Goal: Task Accomplishment & Management: Use online tool/utility

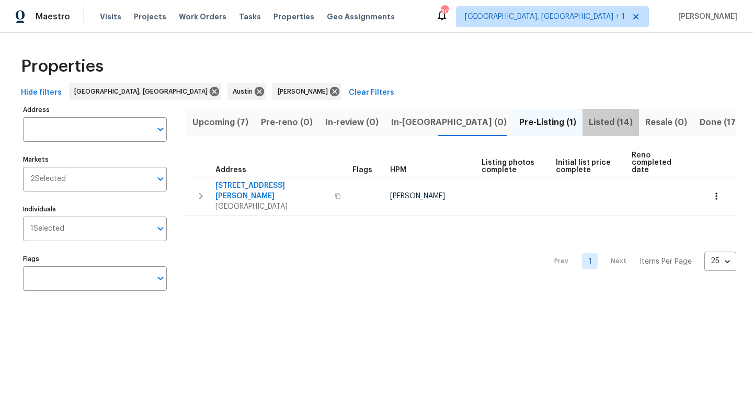
click at [589, 129] on span "Listed (14)" at bounding box center [611, 122] width 44 height 15
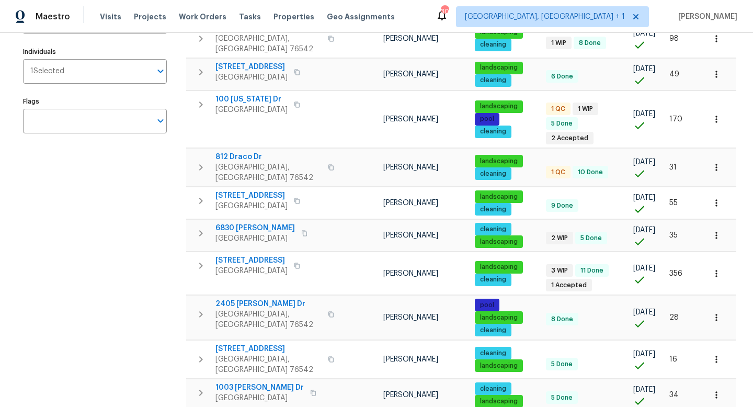
scroll to position [159, 0]
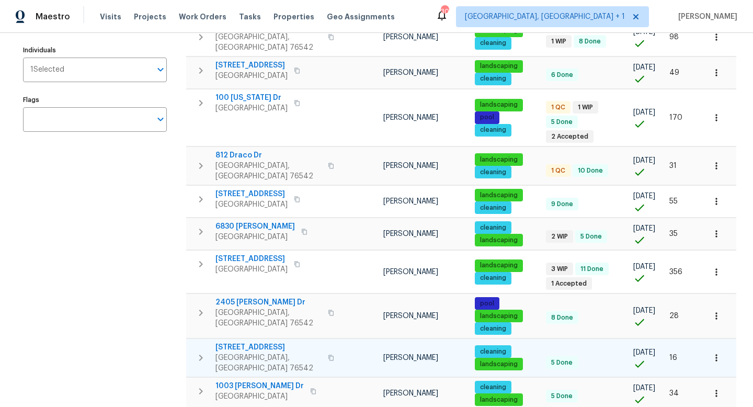
click at [280, 342] on span "5705 Southern Belle Dr" at bounding box center [268, 347] width 106 height 10
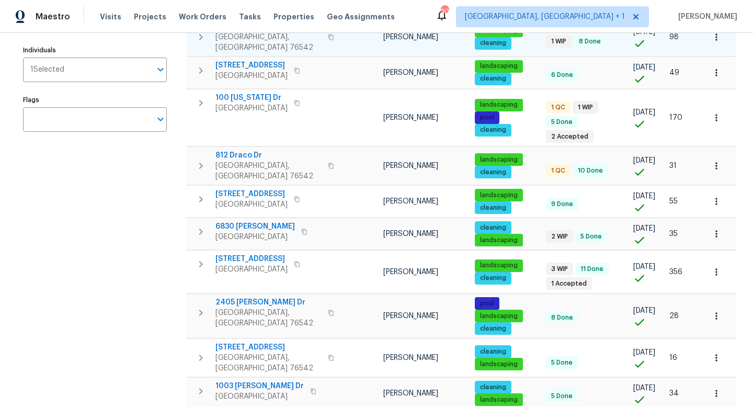
scroll to position [0, 0]
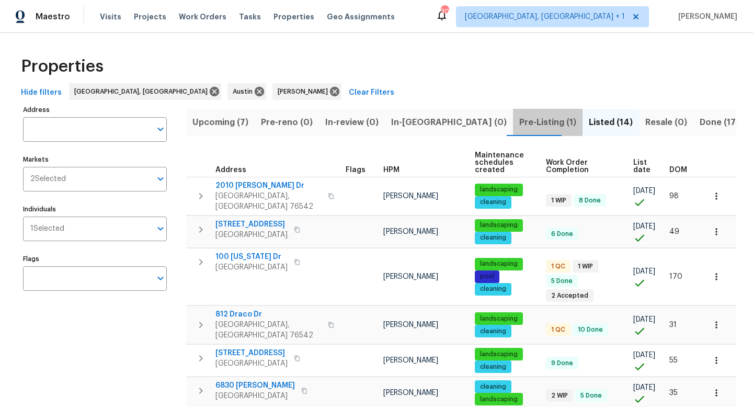
click at [519, 115] on span "Pre-Listing (1)" at bounding box center [547, 122] width 57 height 15
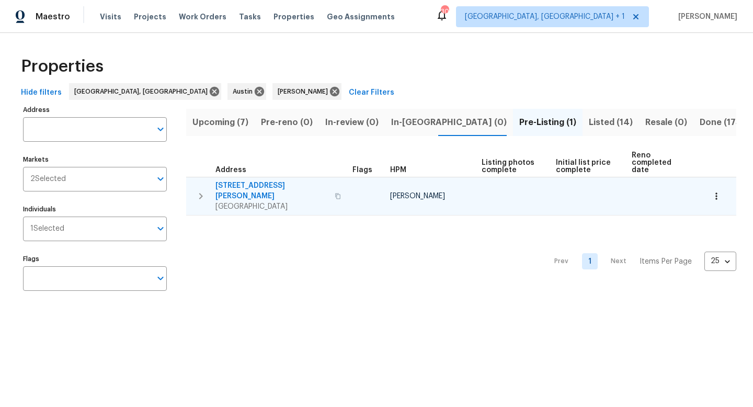
click at [259, 180] on span "3603 Roosevelt Cv" at bounding box center [271, 190] width 113 height 21
click at [717, 190] on button "button" at bounding box center [716, 196] width 23 height 23
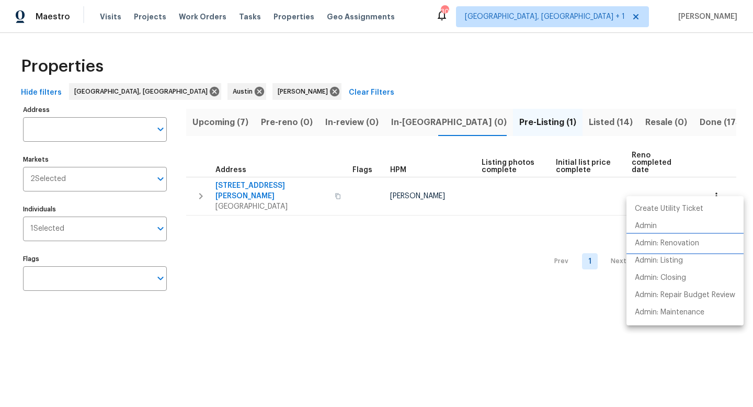
click at [667, 240] on p "Admin: Renovation" at bounding box center [667, 243] width 64 height 11
click at [547, 114] on div at bounding box center [376, 203] width 753 height 407
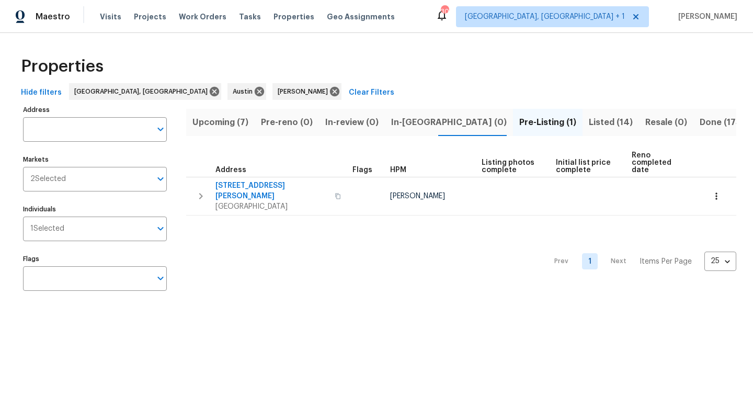
click at [589, 118] on span "Listed (14)" at bounding box center [611, 122] width 44 height 15
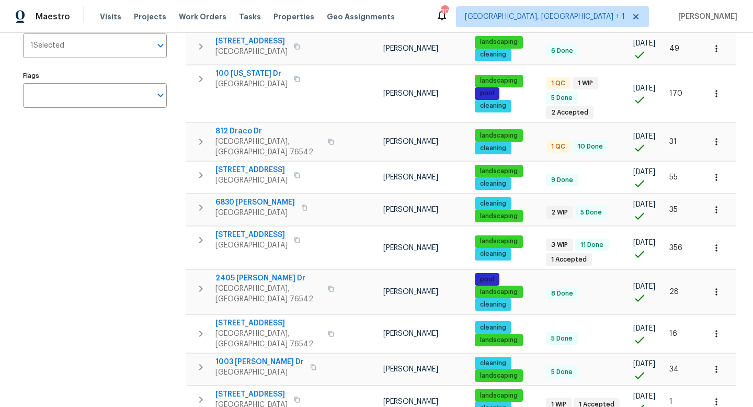
scroll to position [185, 0]
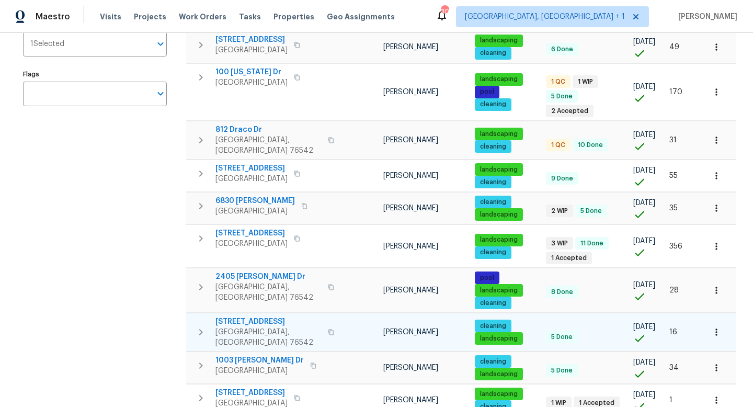
click at [716, 327] on icon "button" at bounding box center [716, 332] width 10 height 10
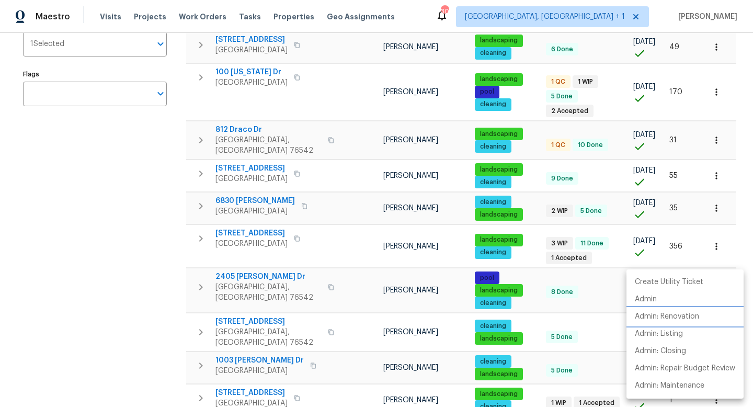
click at [669, 318] on p "Admin: Renovation" at bounding box center [667, 316] width 64 height 11
click at [101, 210] on div at bounding box center [376, 203] width 753 height 407
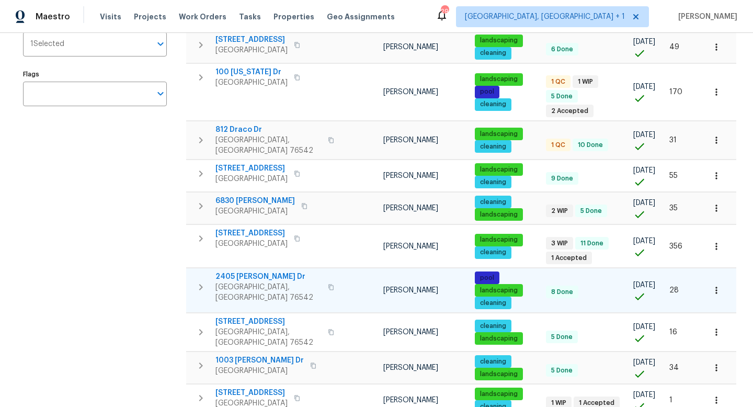
scroll to position [0, 0]
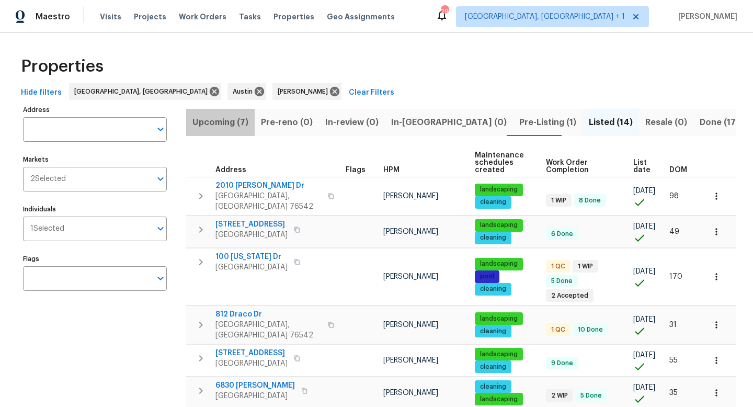
click at [224, 127] on span "Upcoming (7)" at bounding box center [220, 122] width 56 height 15
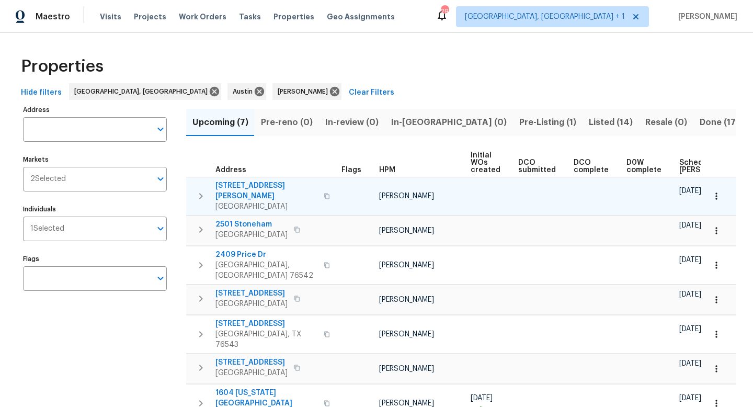
click at [237, 185] on span "204 Lottie Ln" at bounding box center [266, 190] width 102 height 21
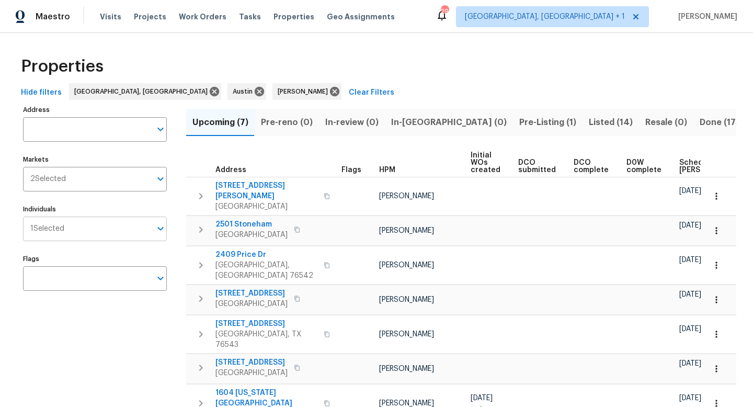
click at [123, 225] on input "Individuals" at bounding box center [107, 228] width 87 height 25
type input "martin chagolla"
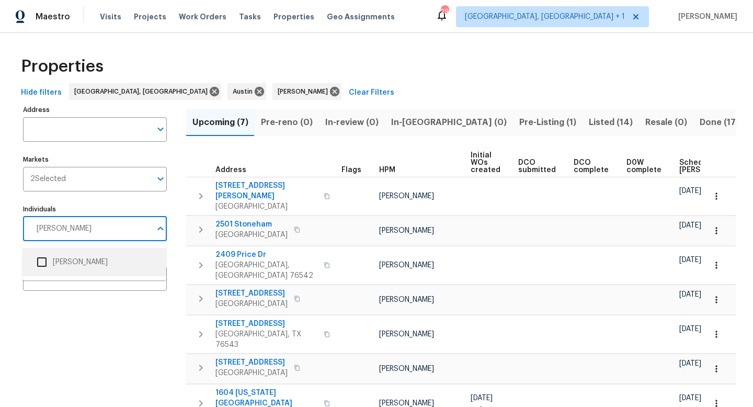
click at [74, 259] on li "[PERSON_NAME]" at bounding box center [94, 262] width 127 height 22
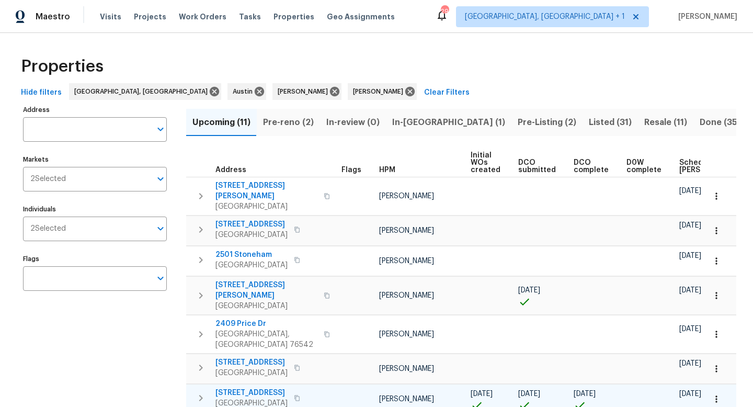
click at [260, 387] on span "3723 Cheyenne St" at bounding box center [251, 392] width 72 height 10
click at [714, 394] on icon "button" at bounding box center [716, 399] width 10 height 10
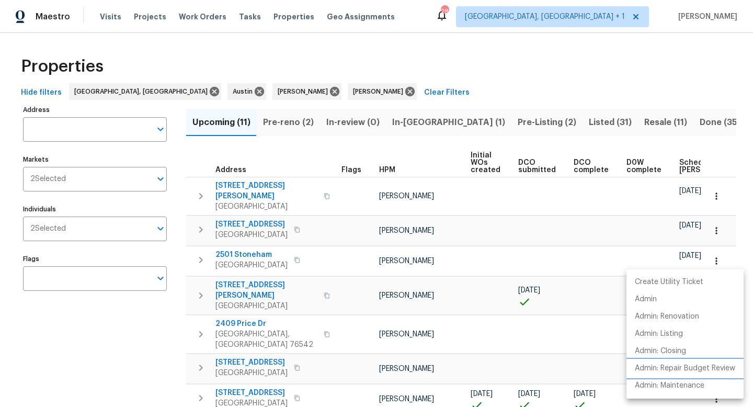
click at [676, 366] on p "Admin: Repair Budget Review" at bounding box center [685, 368] width 100 height 11
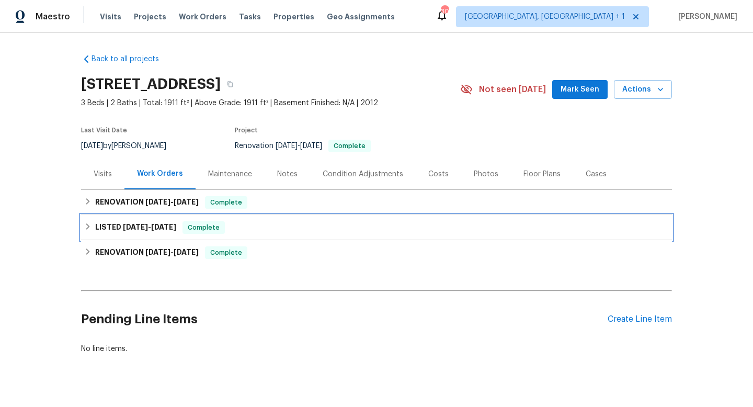
click at [148, 229] on span "8/28/25" at bounding box center [135, 226] width 25 height 7
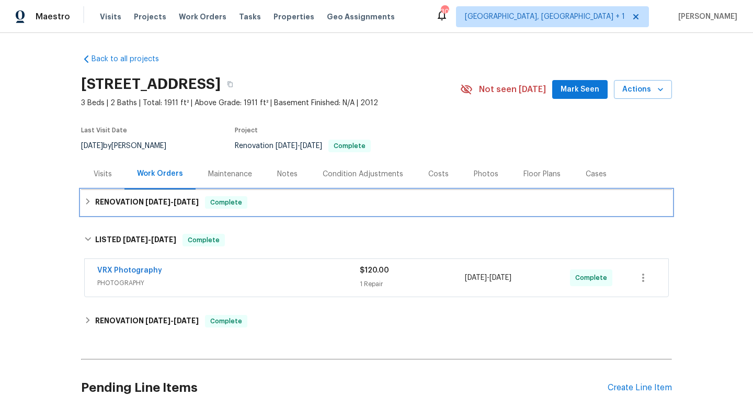
click at [168, 204] on span "9/9/25" at bounding box center [157, 201] width 25 height 7
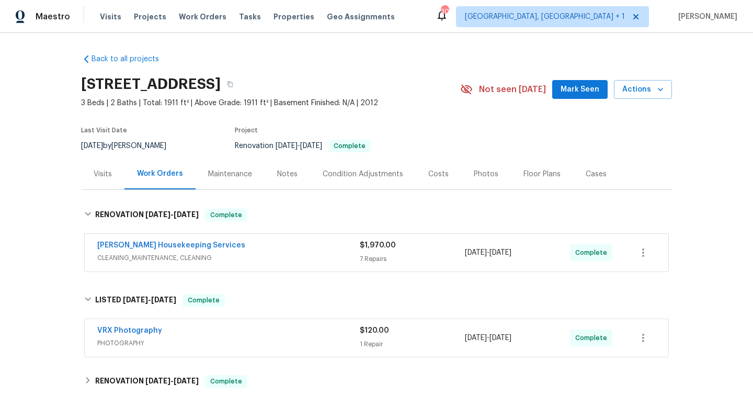
click at [236, 258] on span "CLEANING_MAINTENANCE, CLEANING" at bounding box center [228, 258] width 262 height 10
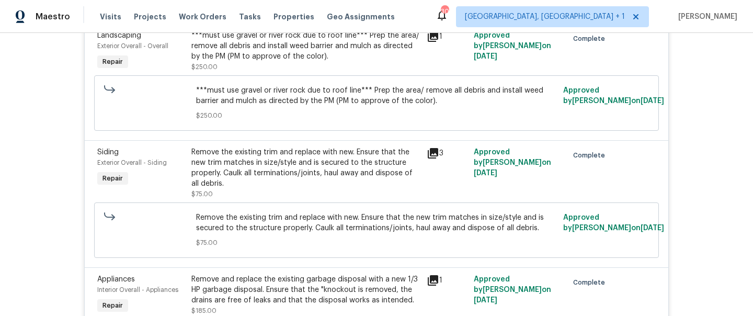
scroll to position [419, 0]
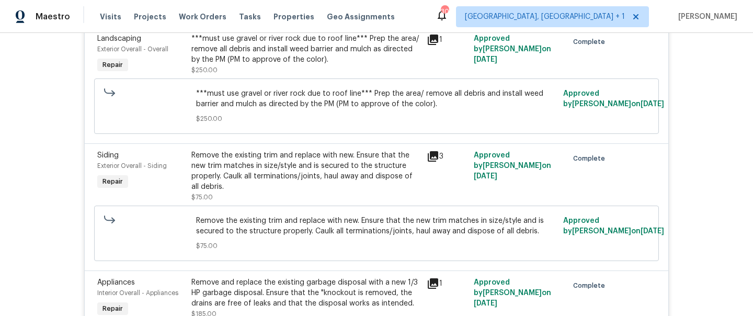
click at [432, 153] on icon at bounding box center [433, 156] width 10 height 10
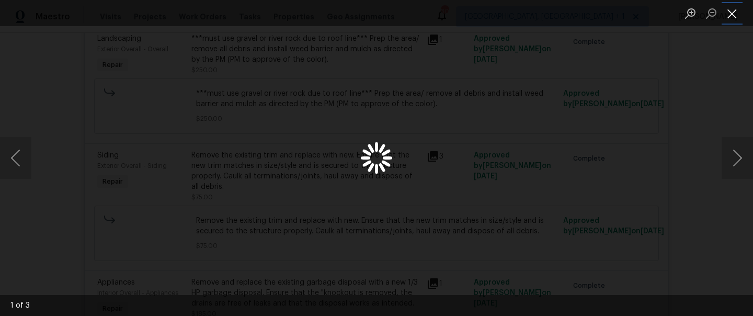
click at [735, 15] on button "Close lightbox" at bounding box center [732, 13] width 21 height 18
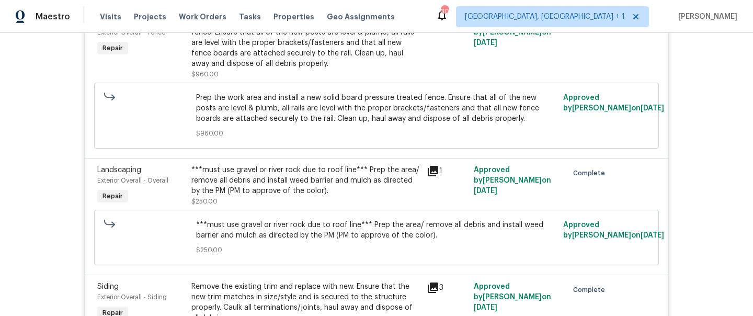
scroll to position [272, 0]
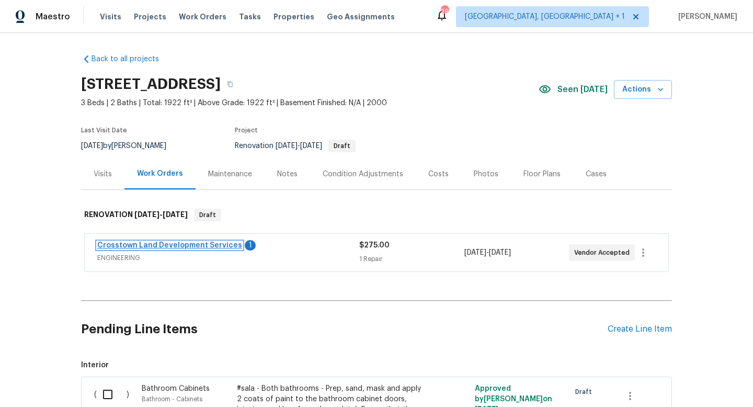
click at [214, 244] on link "Crosstown Land Development Services" at bounding box center [169, 245] width 145 height 7
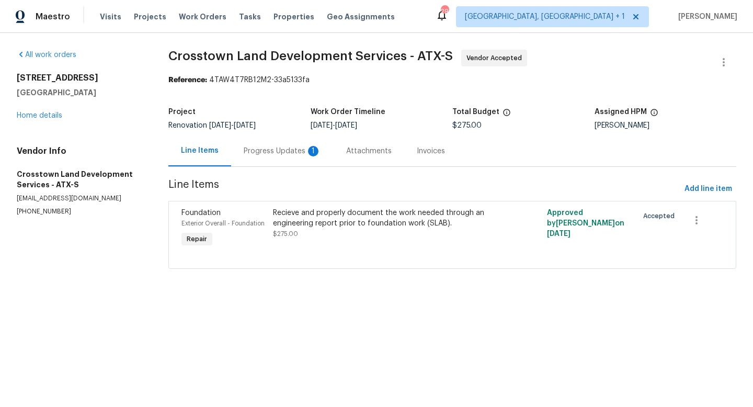
click at [283, 146] on div "Progress Updates 1" at bounding box center [282, 151] width 77 height 10
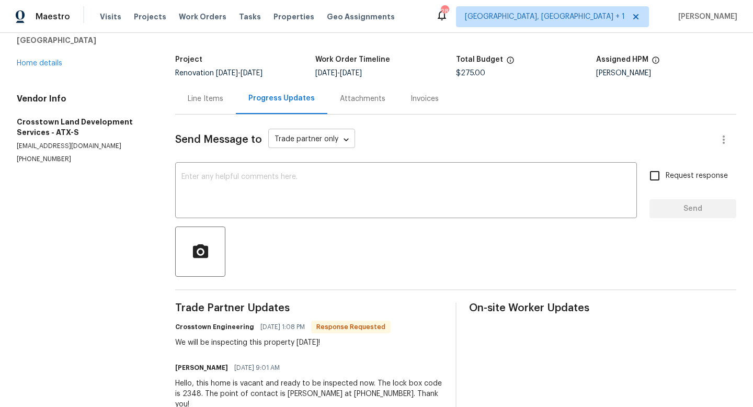
scroll to position [54, 0]
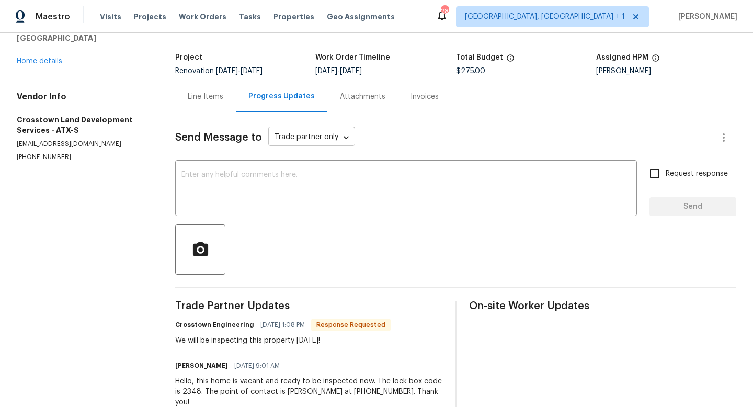
click at [293, 184] on textarea at bounding box center [405, 189] width 449 height 37
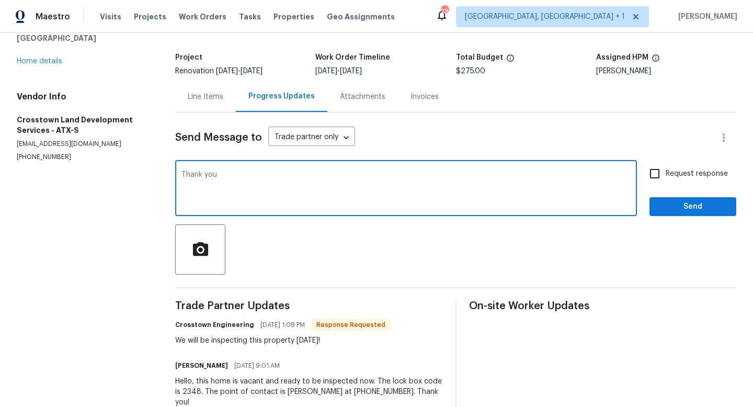
type textarea "Thank you"
click at [700, 209] on span "Send" at bounding box center [693, 206] width 70 height 13
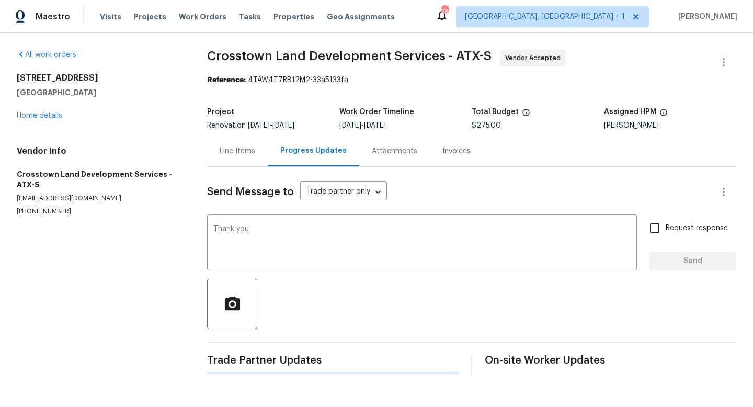
scroll to position [0, 0]
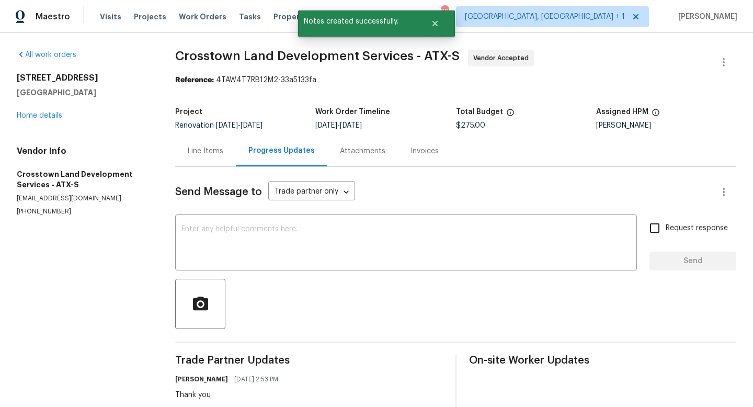
click at [211, 158] on div "Line Items" at bounding box center [205, 150] width 61 height 31
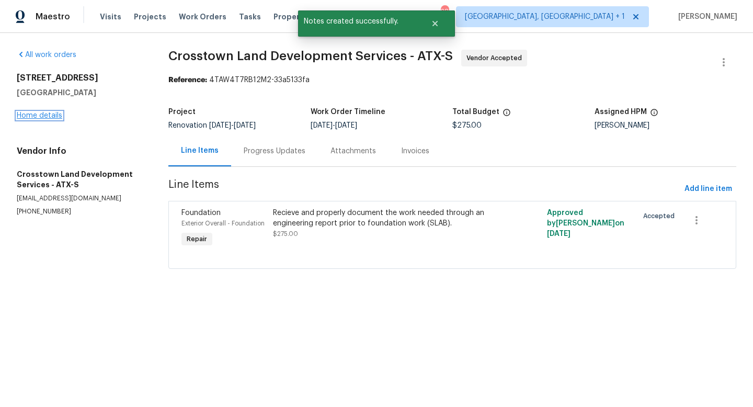
click at [57, 117] on link "Home details" at bounding box center [39, 115] width 45 height 7
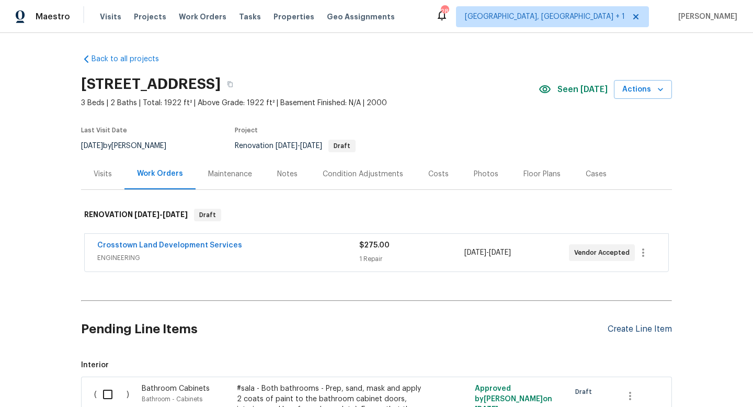
click at [627, 327] on div "Create Line Item" at bounding box center [640, 329] width 64 height 10
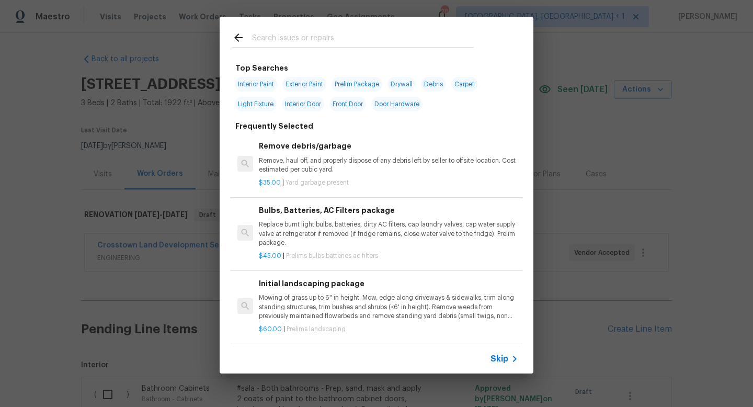
click at [604, 47] on div "Top Searches Interior Paint Exterior Paint Prelim Package Drywall Debris Carpet…" at bounding box center [376, 195] width 753 height 390
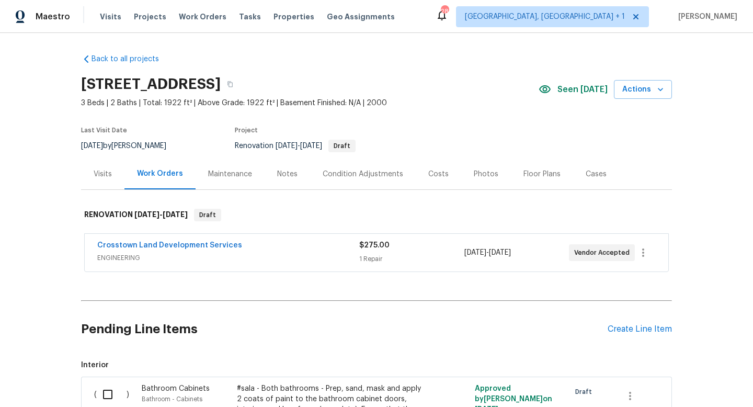
click at [378, 170] on div "Condition Adjustments" at bounding box center [363, 174] width 81 height 10
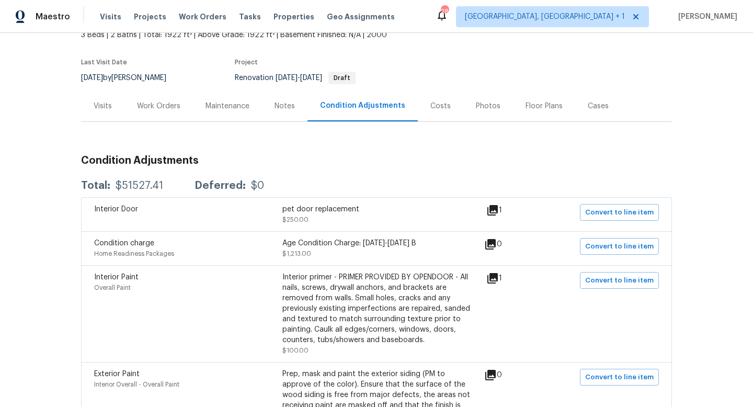
scroll to position [99, 0]
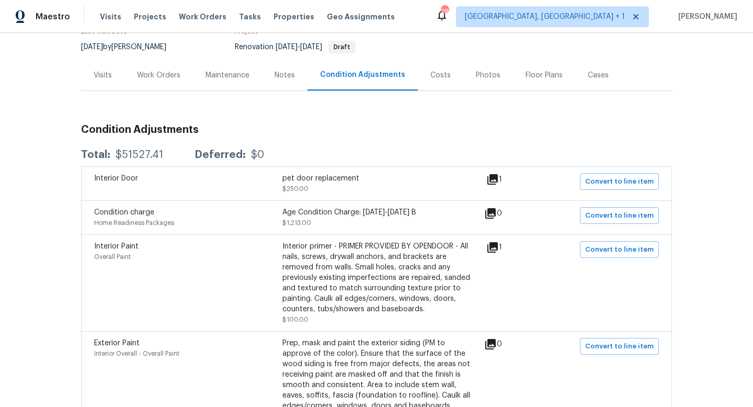
click at [498, 243] on icon at bounding box center [492, 247] width 10 height 10
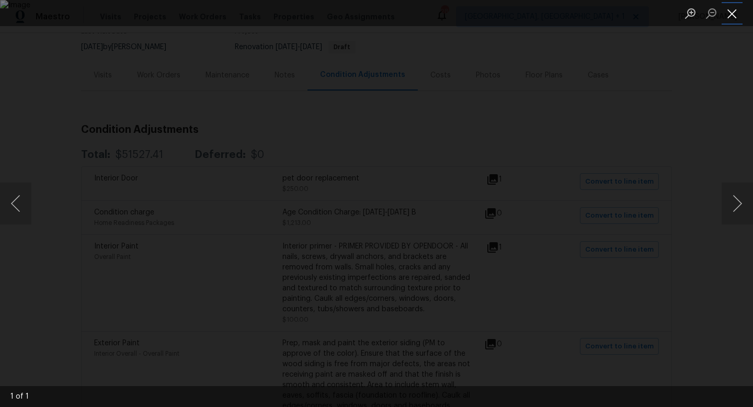
click at [734, 13] on button "Close lightbox" at bounding box center [732, 13] width 21 height 18
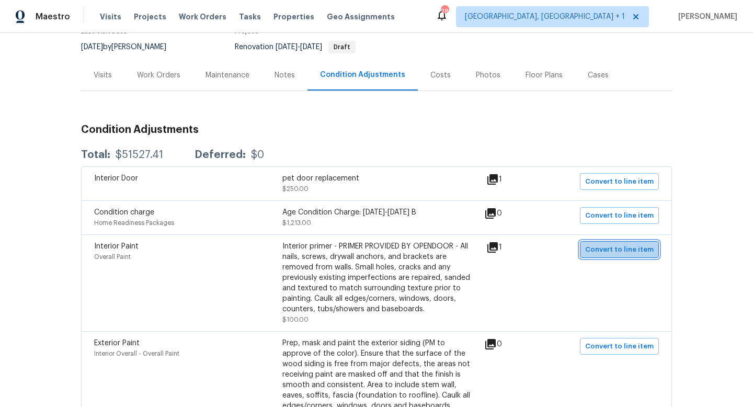
click at [626, 254] on span "Convert to line item" at bounding box center [619, 250] width 68 height 12
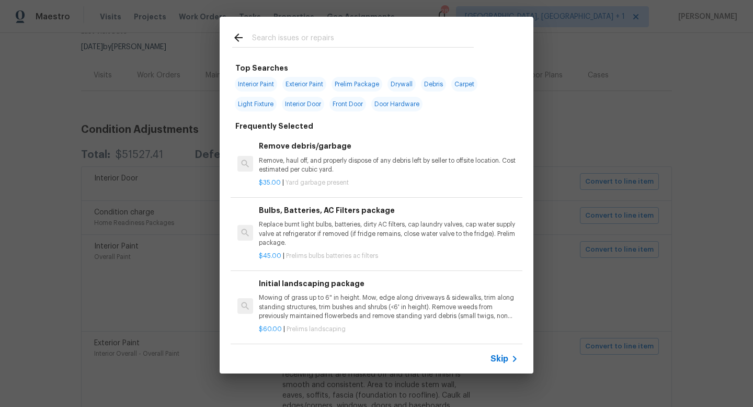
click at [302, 41] on input "text" at bounding box center [363, 39] width 222 height 16
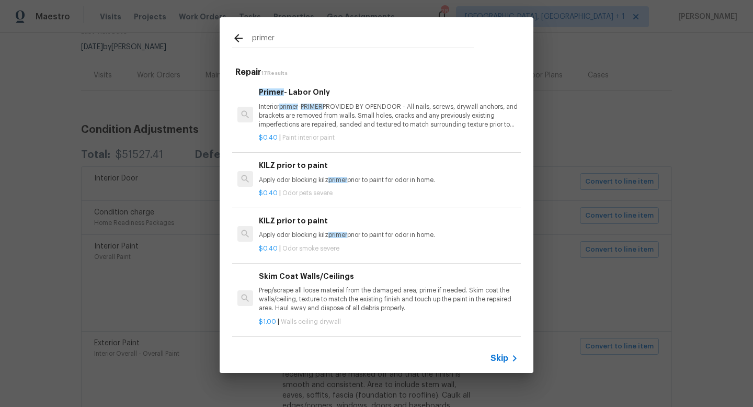
type input "primer"
click at [321, 117] on p "Interior primer - PRIMER PROVIDED BY OPENDOOR - All nails, screws, drywall anch…" at bounding box center [388, 115] width 259 height 27
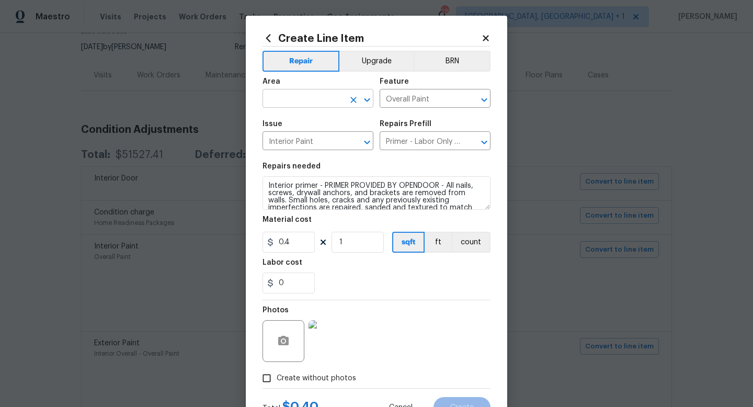
click at [315, 100] on input "text" at bounding box center [303, 100] width 82 height 16
click at [312, 140] on li "Interior Overall" at bounding box center [317, 140] width 111 height 17
type input "Interior Overall"
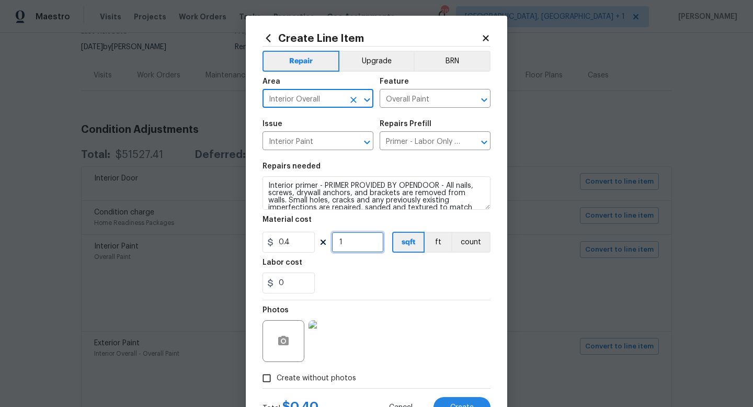
click at [351, 237] on input "1" at bounding box center [358, 242] width 52 height 21
type input "100"
click at [407, 287] on div "0" at bounding box center [376, 282] width 228 height 21
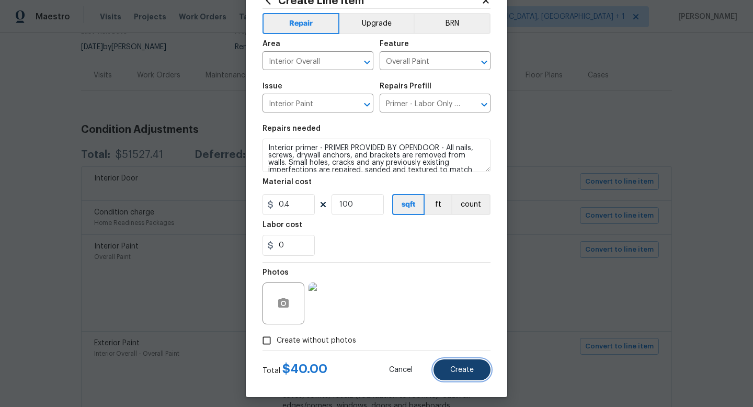
click at [461, 372] on span "Create" at bounding box center [462, 370] width 24 height 8
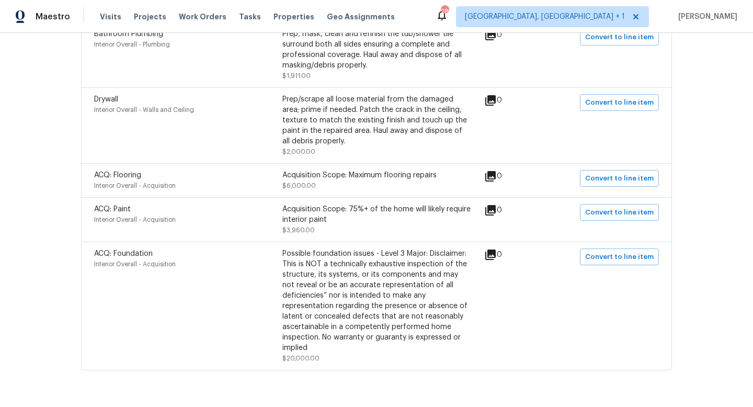
scroll to position [661, 0]
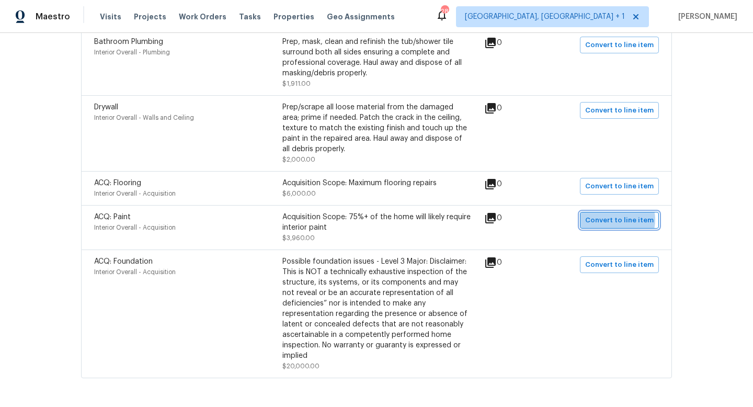
click at [619, 222] on span "Convert to line item" at bounding box center [619, 220] width 68 height 12
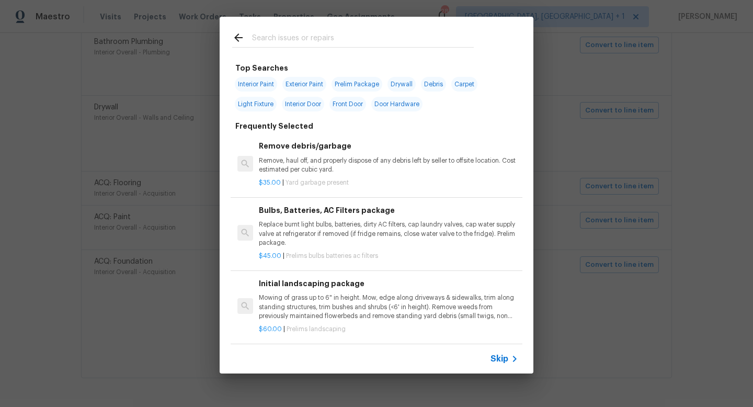
click at [278, 34] on input "text" at bounding box center [363, 39] width 222 height 16
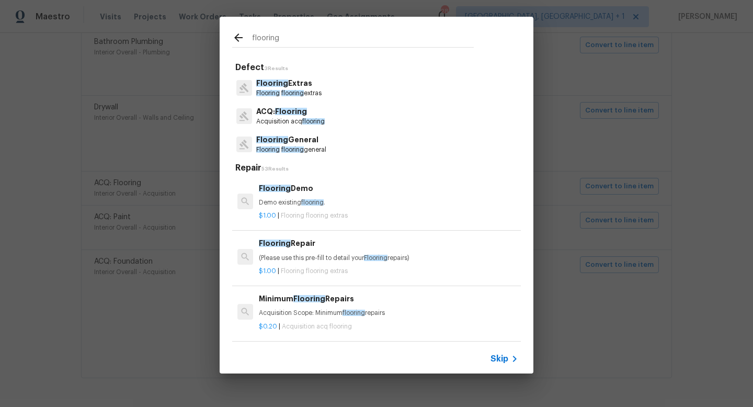
type input "flooring"
click at [288, 139] on p "Flooring General" at bounding box center [291, 139] width 70 height 11
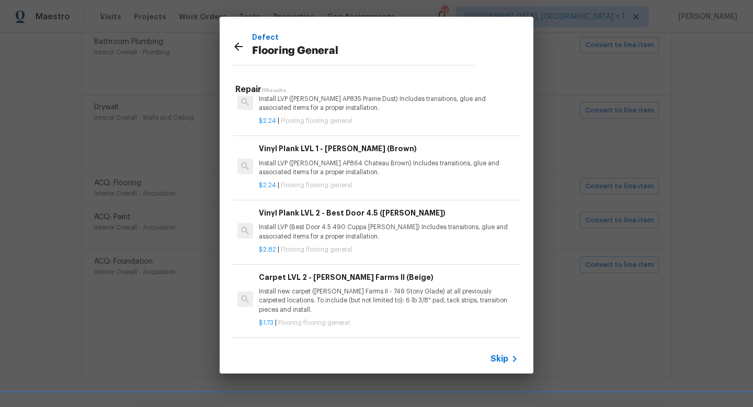
scroll to position [219, 0]
click at [358, 274] on h6 "Carpet LVL 2 - Abshire Farms II (Beige)" at bounding box center [388, 277] width 259 height 12
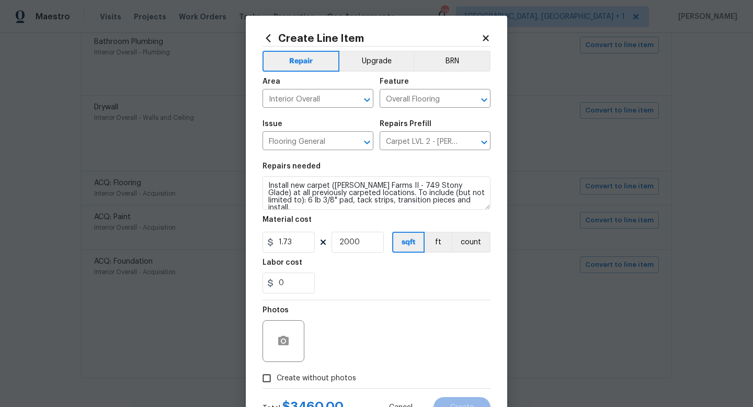
scroll to position [31, 0]
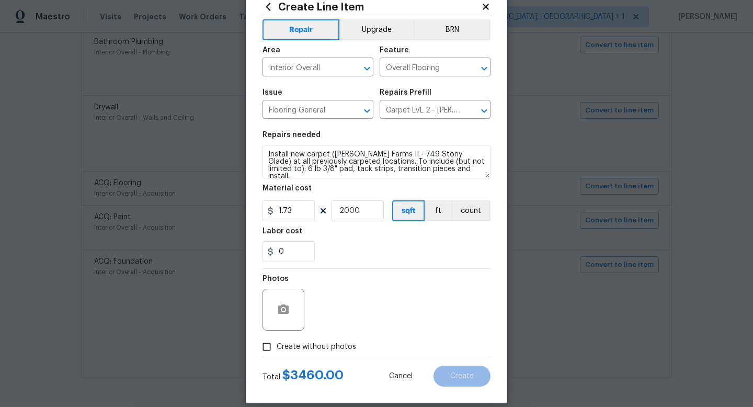
click at [293, 344] on span "Create without photos" at bounding box center [316, 346] width 79 height 11
click at [277, 344] on input "Create without photos" at bounding box center [267, 347] width 20 height 20
checkbox input "true"
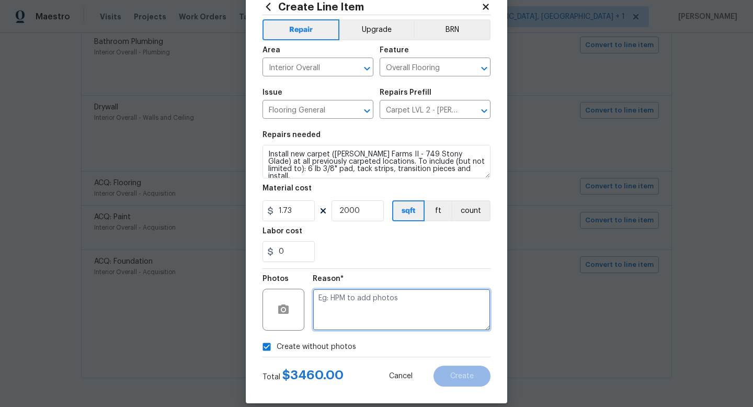
click at [357, 325] on textarea at bounding box center [402, 310] width 178 height 42
type textarea "HPM to add photos"
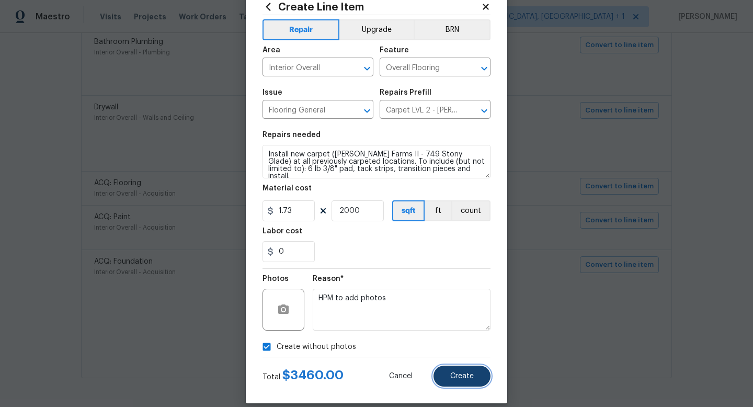
click at [454, 373] on span "Create" at bounding box center [462, 376] width 24 height 8
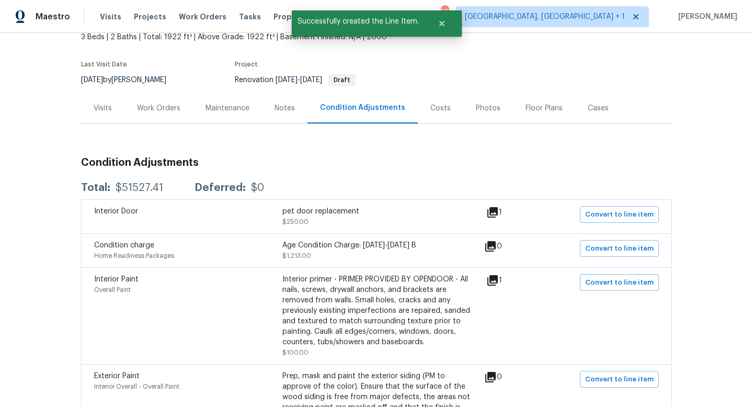
scroll to position [0, 0]
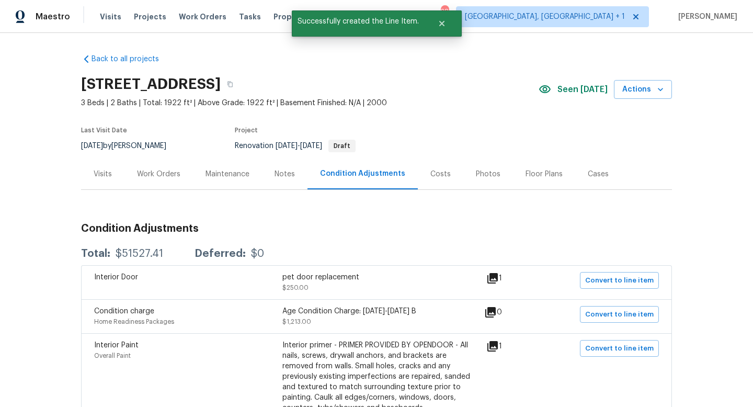
click at [158, 174] on div "Work Orders" at bounding box center [158, 174] width 43 height 10
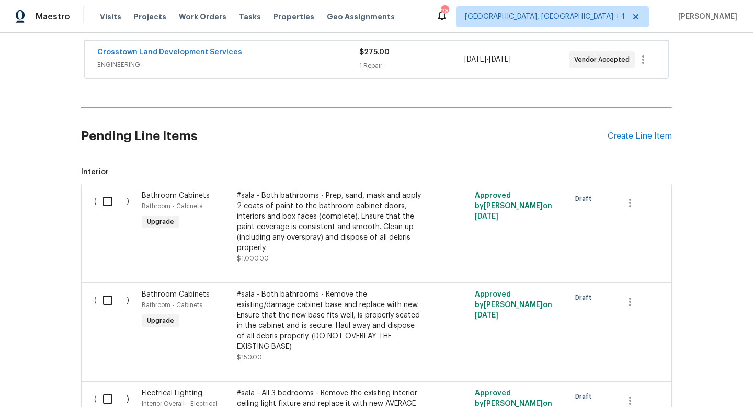
scroll to position [190, 0]
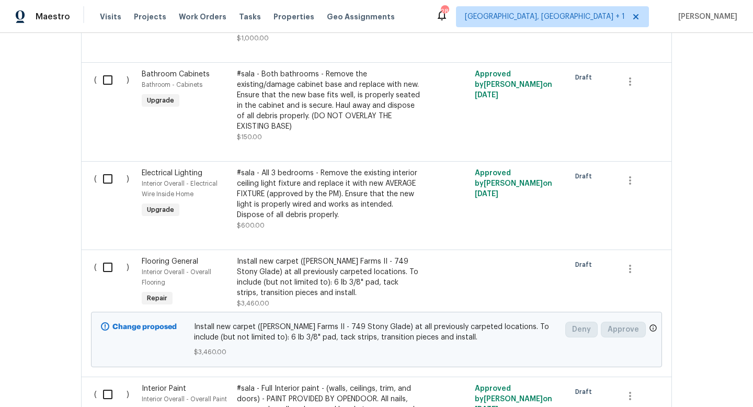
scroll to position [414, 0]
click at [107, 268] on input "checkbox" at bounding box center [112, 266] width 30 height 22
checkbox input "true"
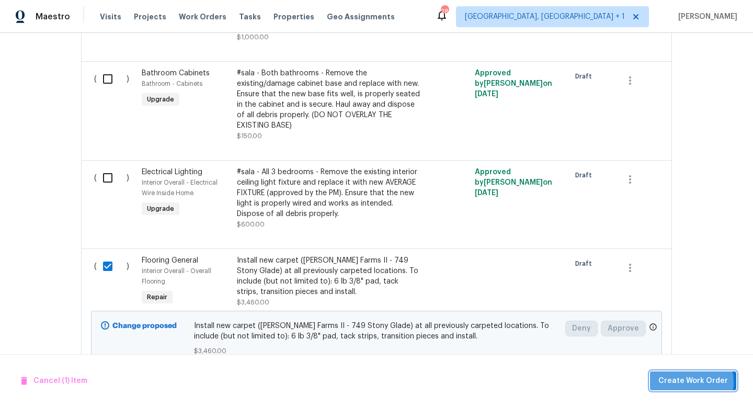
click at [681, 382] on span "Create Work Order" at bounding box center [693, 380] width 70 height 13
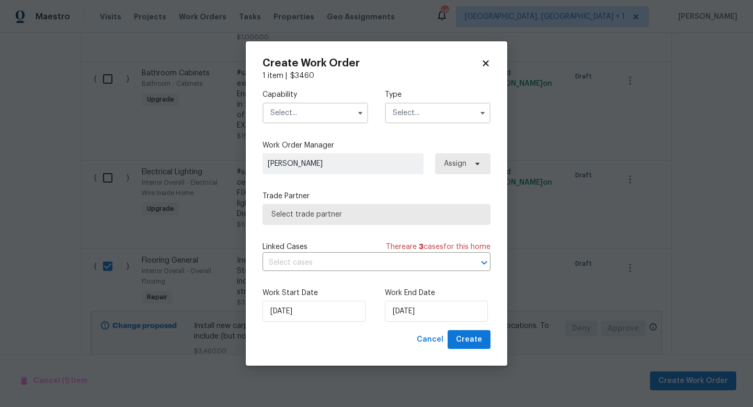
click at [361, 106] on span at bounding box center [360, 113] width 16 height 16
click at [360, 108] on button "button" at bounding box center [360, 113] width 13 height 13
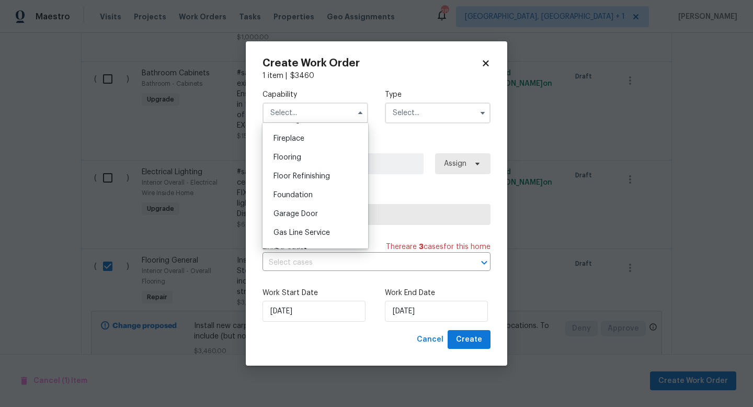
scroll to position [385, 0]
click at [299, 154] on span "Flooring" at bounding box center [287, 155] width 28 height 7
type input "Flooring"
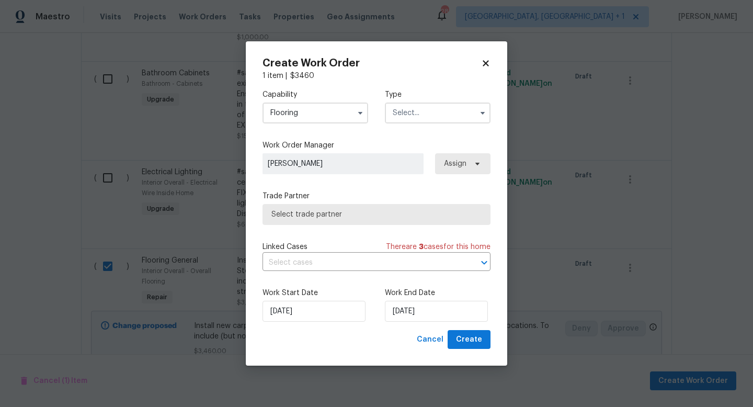
click at [416, 121] on input "text" at bounding box center [438, 112] width 106 height 21
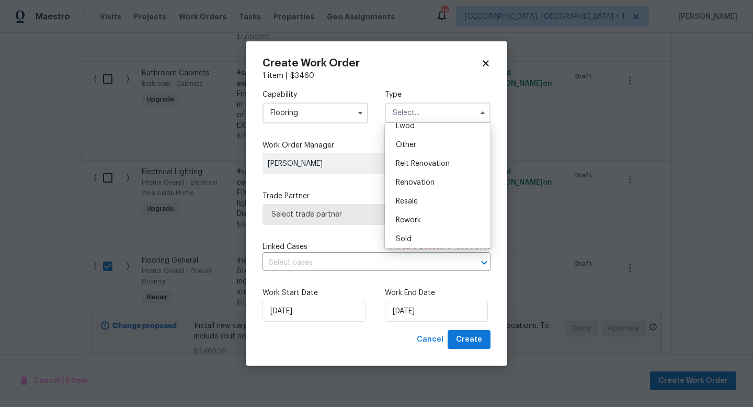
scroll to position [124, 0]
click at [421, 179] on span "Renovation" at bounding box center [415, 179] width 39 height 7
type input "Renovation"
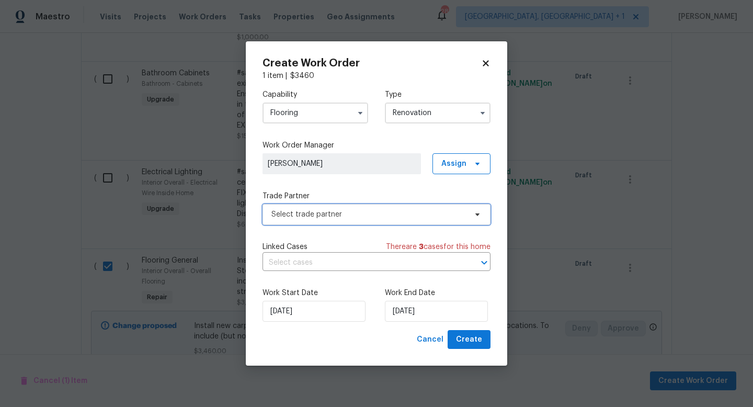
click at [446, 214] on span "Select trade partner" at bounding box center [368, 214] width 195 height 10
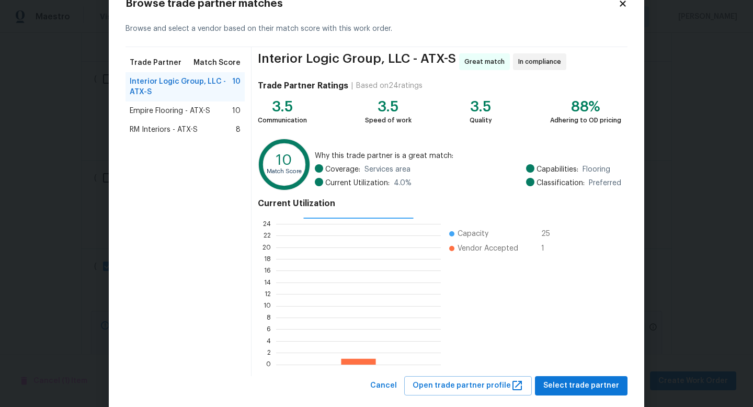
scroll to position [54, 0]
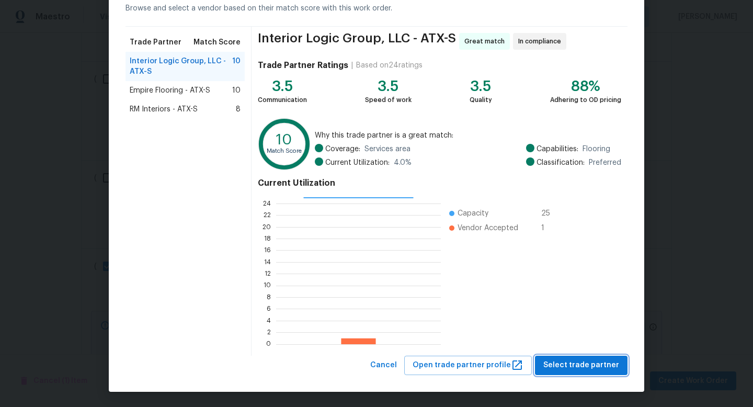
click at [573, 363] on span "Select trade partner" at bounding box center [581, 365] width 76 height 13
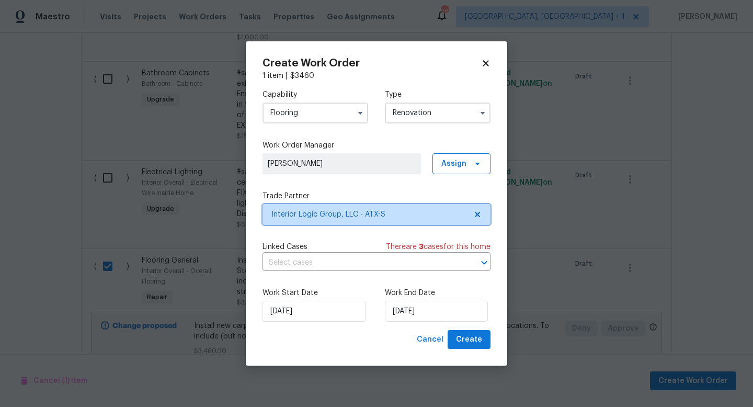
scroll to position [0, 0]
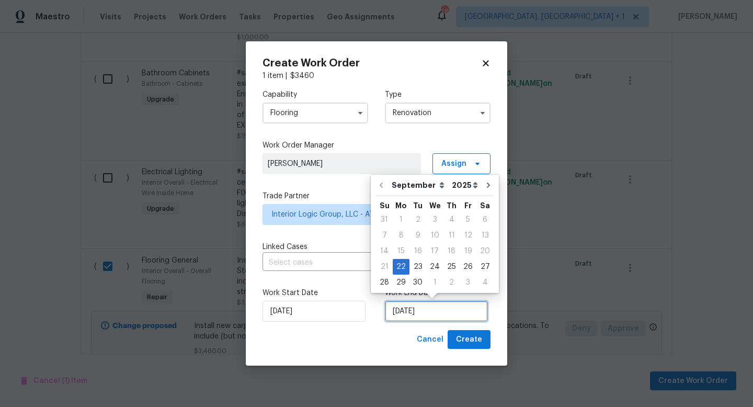
click at [426, 314] on input "[DATE]" at bounding box center [436, 311] width 103 height 21
click at [419, 284] on div "30" at bounding box center [417, 282] width 17 height 15
type input "[DATE]"
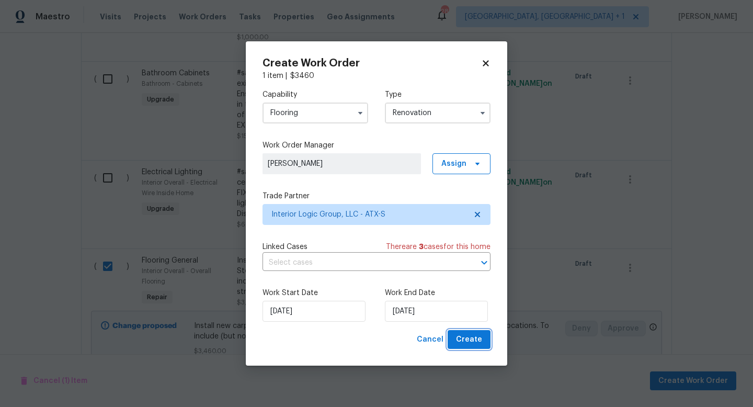
click at [459, 338] on span "Create" at bounding box center [469, 339] width 26 height 13
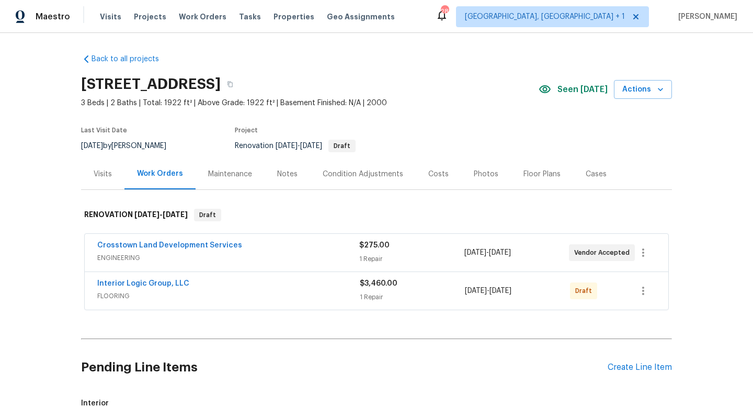
click at [278, 299] on span "FLOORING" at bounding box center [228, 296] width 262 height 10
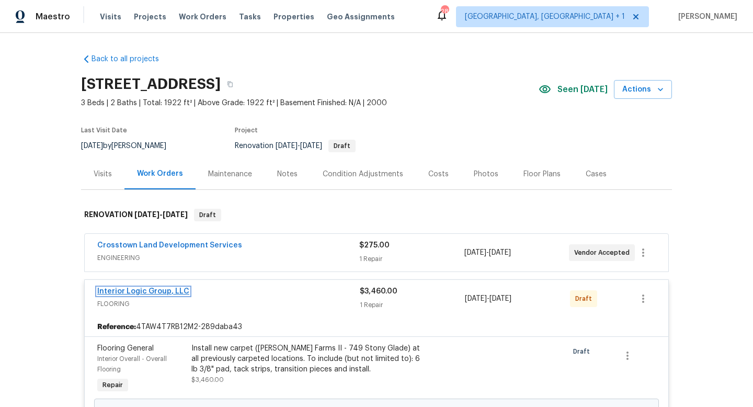
click at [178, 291] on link "Interior Logic Group, LLC" at bounding box center [143, 291] width 92 height 7
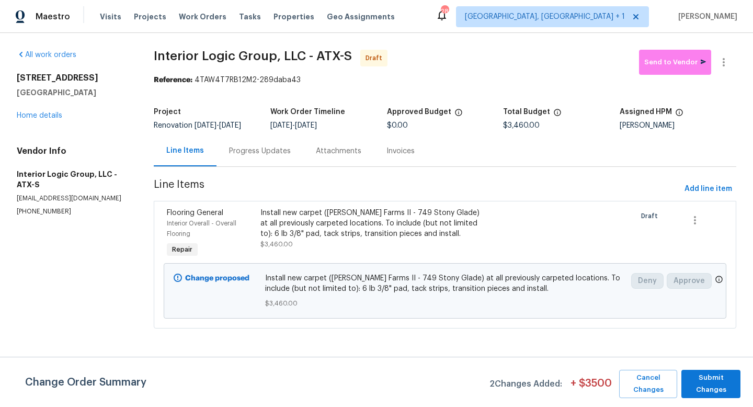
click at [280, 154] on div "Progress Updates" at bounding box center [260, 151] width 62 height 10
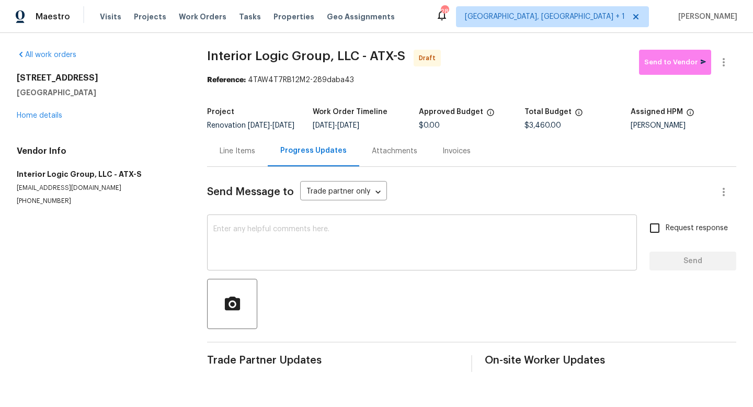
click at [280, 241] on textarea at bounding box center [421, 243] width 417 height 37
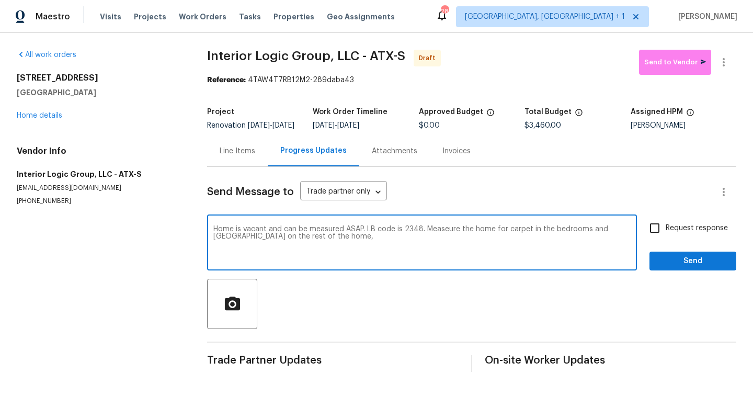
click at [446, 239] on textarea "Home is vacant and can be measured ASAP. LB code is 2348. Measeure the home for…" at bounding box center [421, 243] width 417 height 37
click at [427, 238] on textarea "Home is vacant and can be measured ASAP. LB code is 2348. Measure the home for …" at bounding box center [421, 243] width 417 height 37
click at [360, 253] on textarea "Home is vacant and can be measured ASAP. LB code is 2348. Please measure the ho…" at bounding box center [421, 243] width 417 height 37
type textarea "Home is vacant and can be measured ASAP. LB code is 2348. Please measure the ho…"
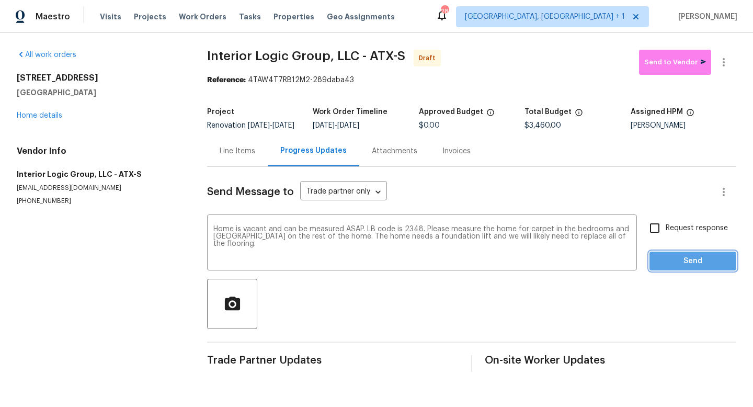
click at [688, 271] on button "Send" at bounding box center [692, 261] width 87 height 19
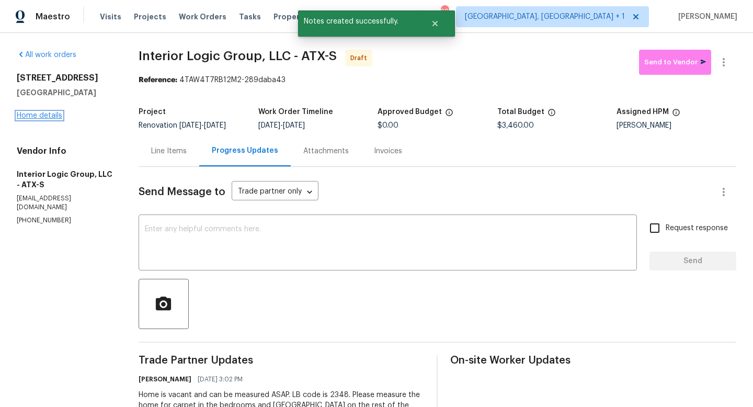
click at [57, 115] on link "Home details" at bounding box center [39, 115] width 45 height 7
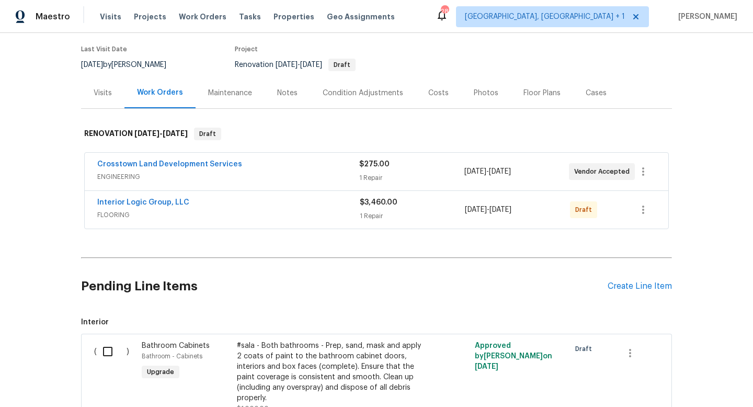
scroll to position [81, 0]
click at [395, 88] on div "Condition Adjustments" at bounding box center [363, 93] width 81 height 10
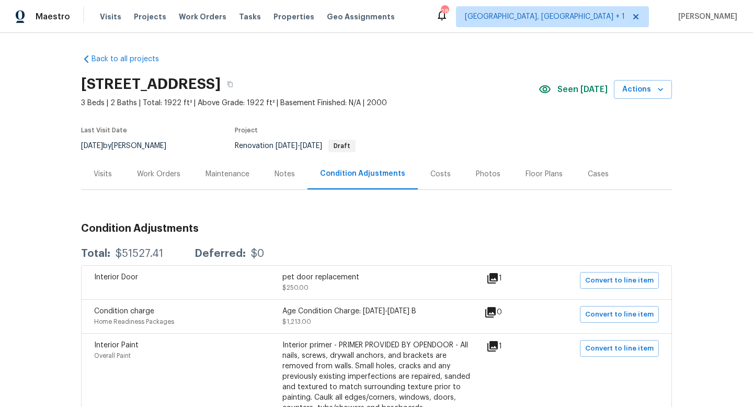
click at [106, 174] on div "Visits" at bounding box center [103, 174] width 18 height 10
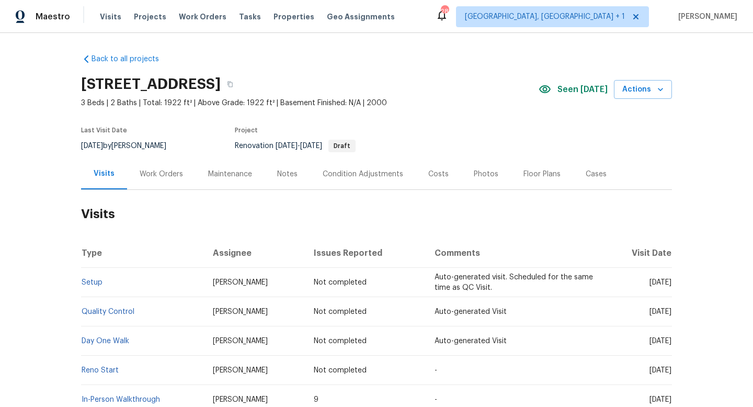
click at [167, 168] on div "Work Orders" at bounding box center [161, 173] width 68 height 31
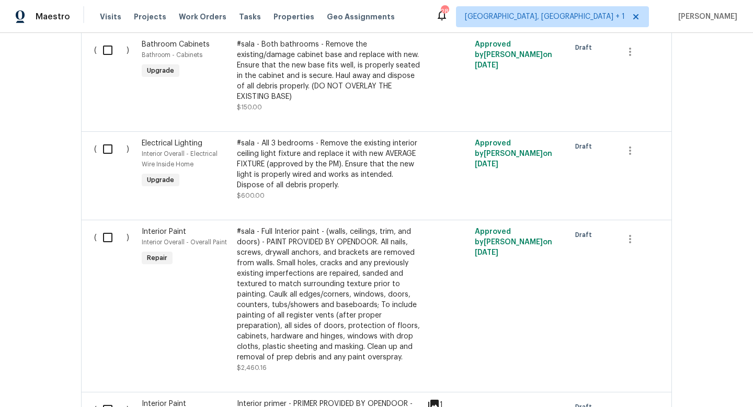
scroll to position [499, 0]
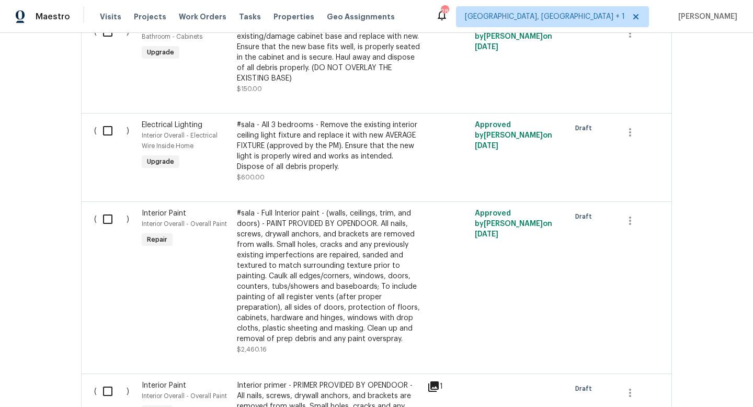
click at [309, 230] on div "#sala - Full Interior paint - (walls, ceilings, trim, and doors) - PAINT PROVID…" at bounding box center [329, 276] width 184 height 136
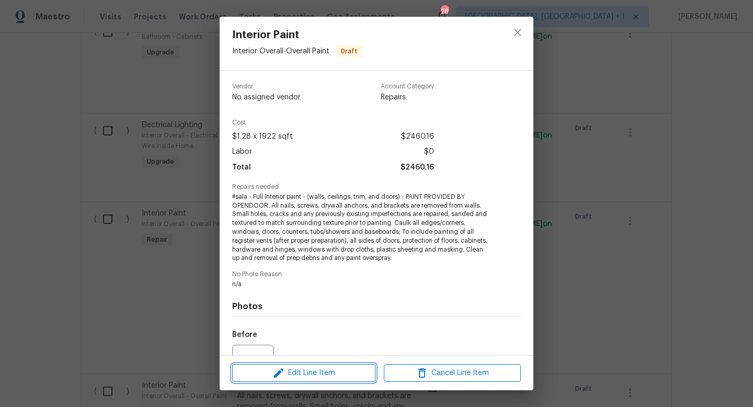
click at [303, 370] on span "Edit Line Item" at bounding box center [303, 373] width 137 height 13
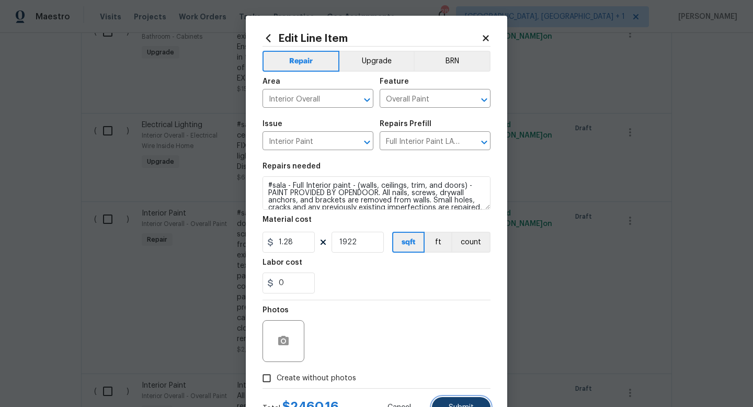
click at [444, 402] on button "Submit" at bounding box center [461, 407] width 59 height 21
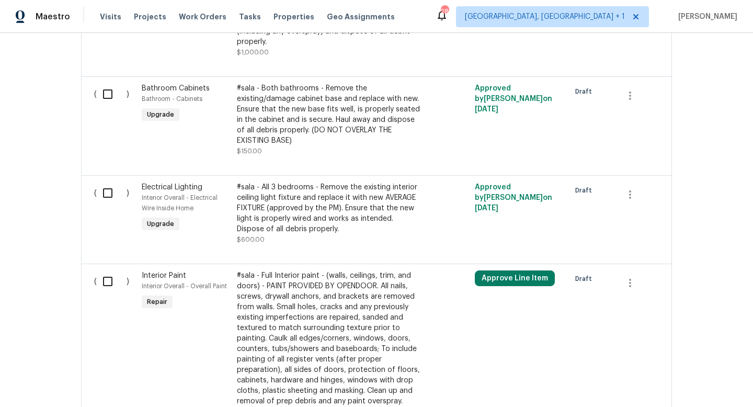
scroll to position [455, 0]
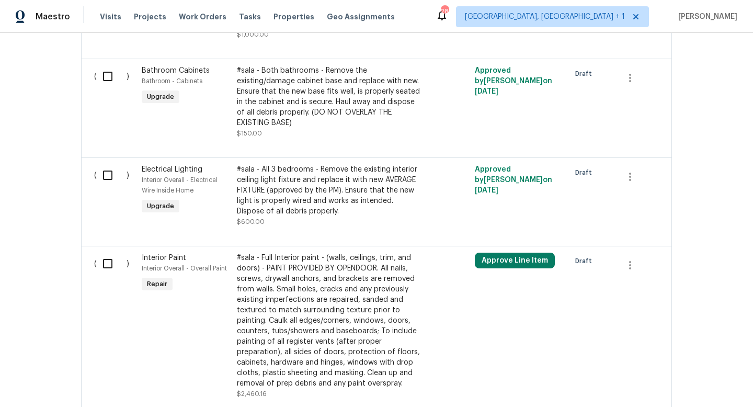
click at [110, 266] on input "checkbox" at bounding box center [112, 264] width 30 height 22
checkbox input "true"
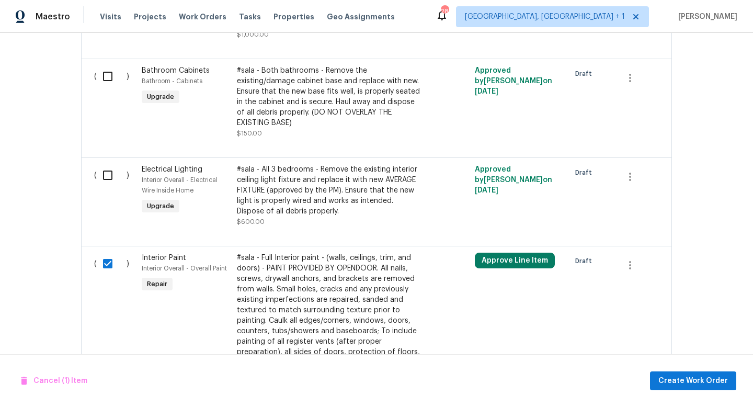
click at [282, 281] on div "#sala - Full Interior paint - (walls, ceilings, trim, and doors) - PAINT PROVID…" at bounding box center [329, 321] width 184 height 136
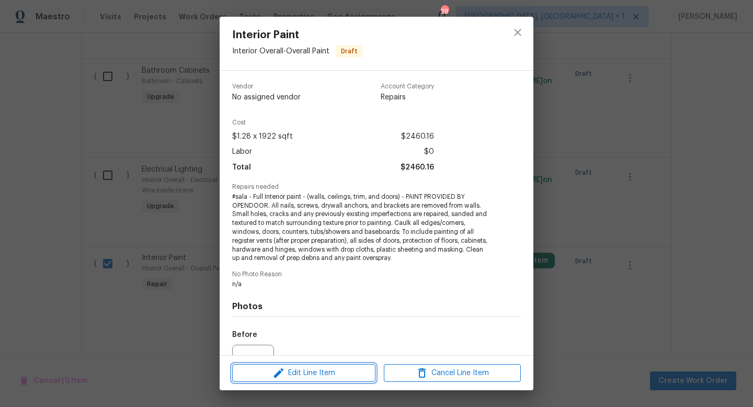
click at [276, 369] on icon "button" at bounding box center [278, 373] width 13 height 13
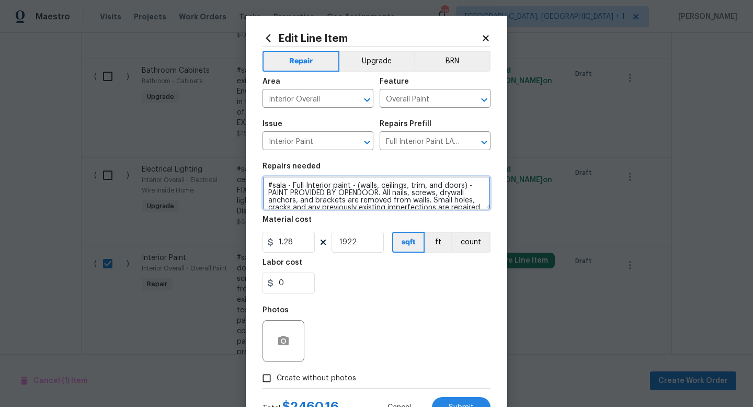
drag, startPoint x: 291, startPoint y: 186, endPoint x: 250, endPoint y: 184, distance: 40.3
click at [250, 184] on div "Edit Line Item Repair Upgrade BRN Area Interior Overall ​ Feature Overall Paint…" at bounding box center [376, 225] width 261 height 419
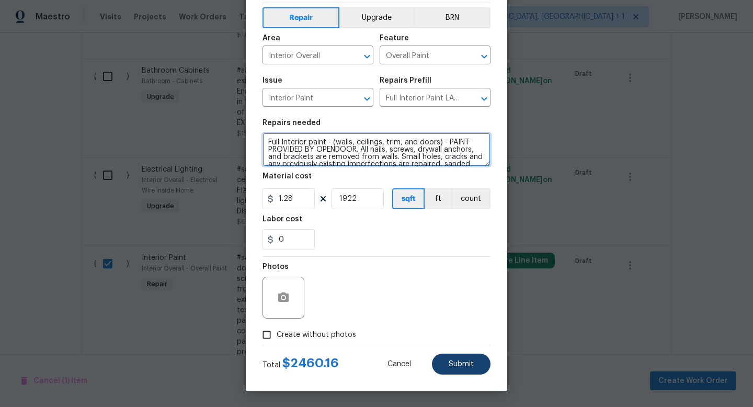
type textarea "Full Interior paint - (walls, ceilings, trim, and doors) - PAINT PROVIDED BY OP…"
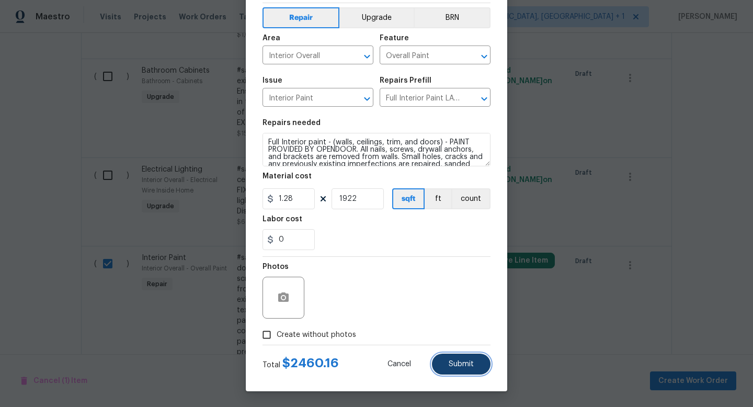
click at [443, 362] on button "Submit" at bounding box center [461, 363] width 59 height 21
checkbox input "false"
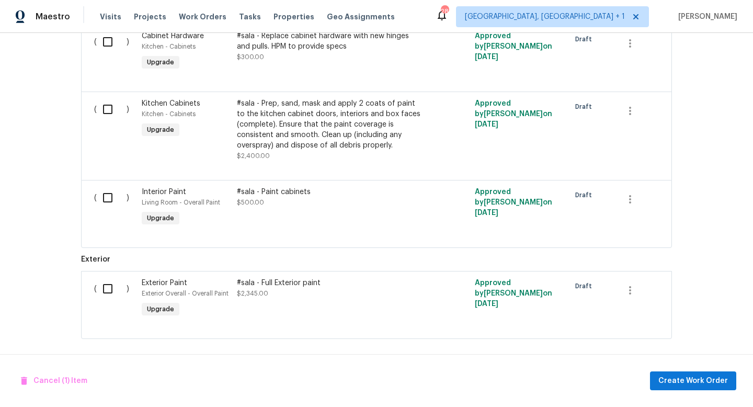
scroll to position [1033, 0]
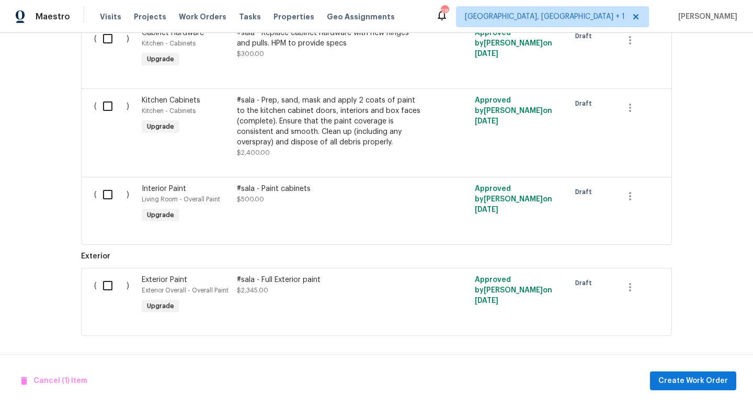
click at [187, 276] on div "Exterior Paint" at bounding box center [186, 280] width 89 height 10
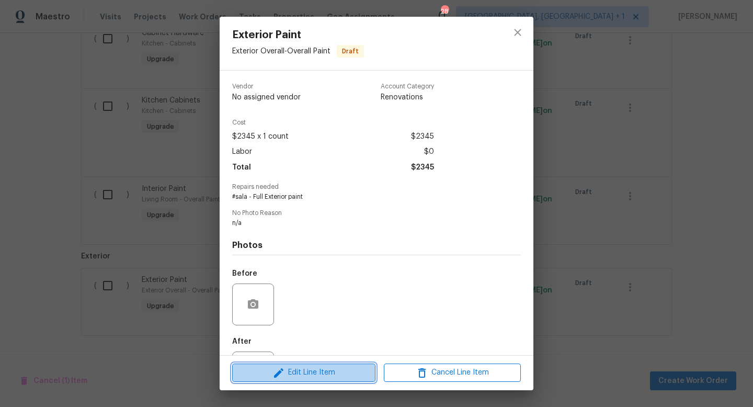
click at [288, 369] on span "Edit Line Item" at bounding box center [303, 372] width 137 height 13
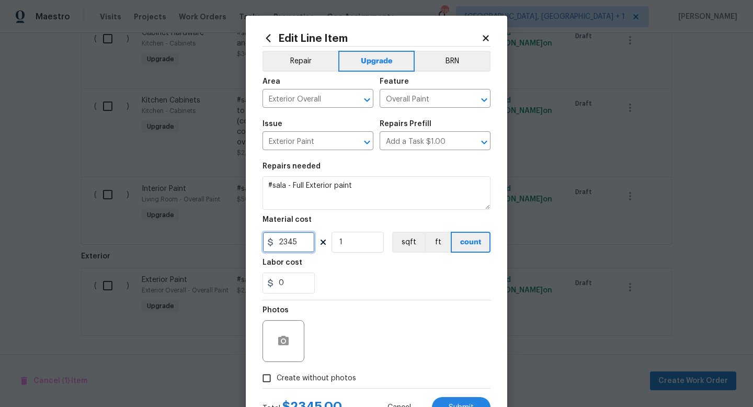
drag, startPoint x: 306, startPoint y: 244, endPoint x: 260, endPoint y: 240, distance: 46.2
click at [260, 240] on div "Edit Line Item Repair Upgrade BRN Area Exterior Overall ​ Feature Overall Paint…" at bounding box center [376, 225] width 261 height 419
type input "1.26"
drag, startPoint x: 353, startPoint y: 245, endPoint x: 303, endPoint y: 243, distance: 49.7
click at [305, 243] on div "1.26 1 sqft ft count" at bounding box center [376, 242] width 228 height 21
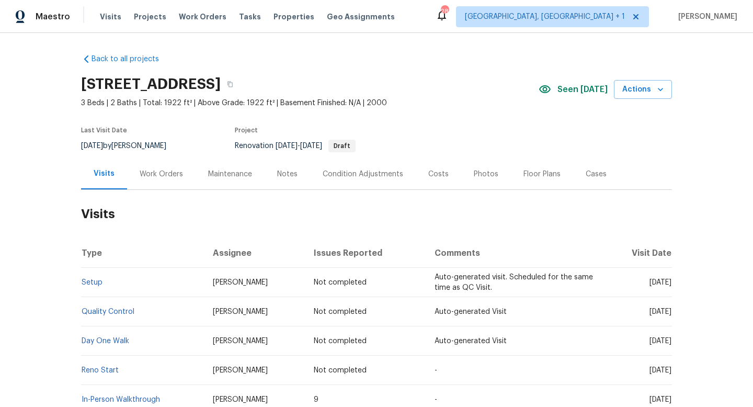
click at [151, 169] on div "Work Orders" at bounding box center [161, 174] width 43 height 10
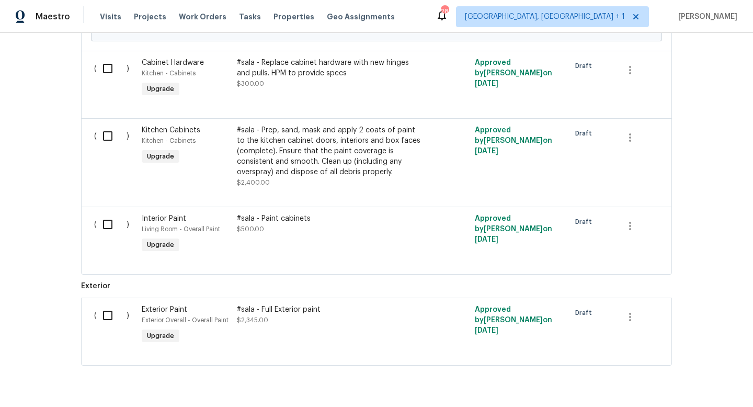
scroll to position [1007, 0]
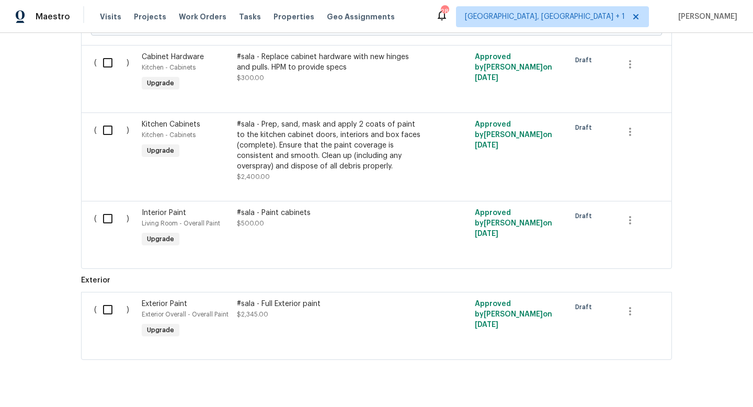
click at [199, 304] on div "Exterior Paint" at bounding box center [186, 304] width 89 height 10
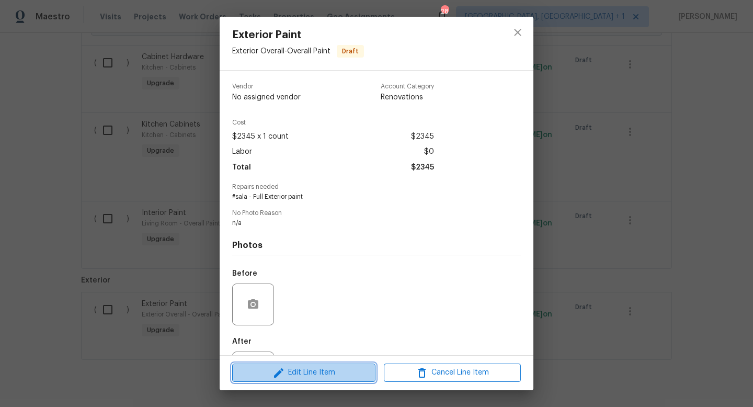
click at [304, 375] on span "Edit Line Item" at bounding box center [303, 372] width 137 height 13
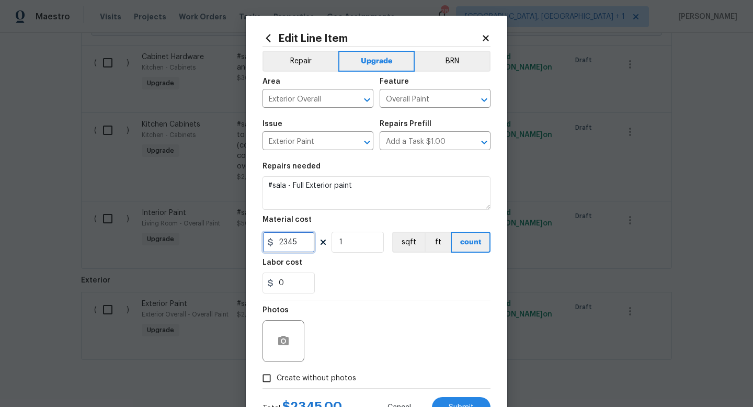
drag, startPoint x: 302, startPoint y: 240, endPoint x: 267, endPoint y: 238, distance: 35.6
click at [267, 238] on div "2345" at bounding box center [288, 242] width 52 height 21
type input "1.29"
click at [342, 247] on input "1" at bounding box center [358, 242] width 52 height 21
type input "1922"
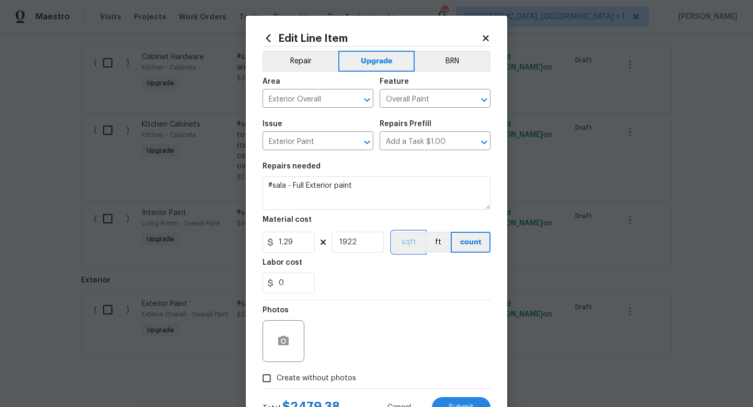
click at [409, 244] on button "sqft" at bounding box center [408, 242] width 32 height 21
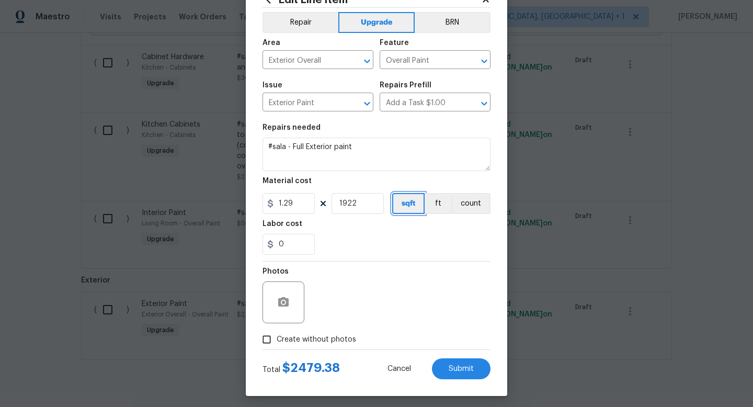
scroll to position [40, 0]
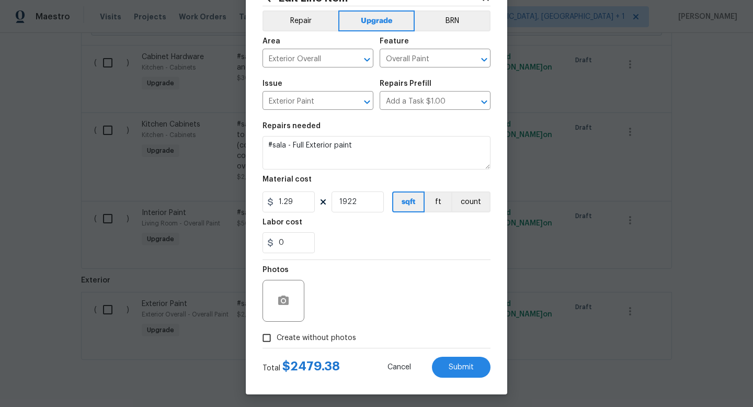
click at [274, 338] on input "Create without photos" at bounding box center [267, 338] width 20 height 20
checkbox input "true"
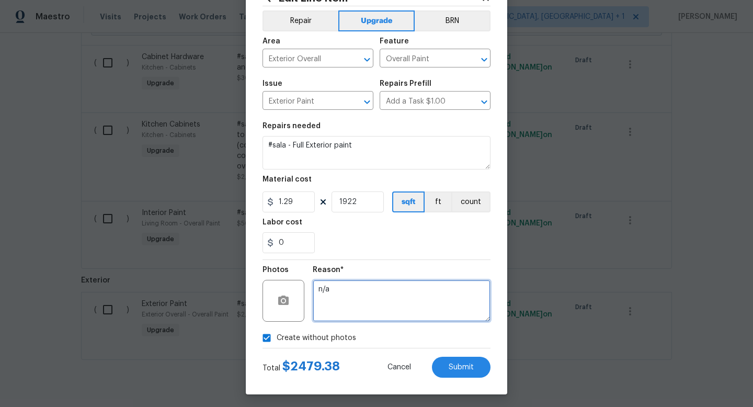
click at [352, 317] on textarea "n/a" at bounding box center [402, 301] width 178 height 42
drag, startPoint x: 344, startPoint y: 301, endPoint x: 312, endPoint y: 294, distance: 32.5
click at [312, 294] on div "Photos Reason* n/a" at bounding box center [376, 294] width 228 height 68
drag, startPoint x: 330, startPoint y: 291, endPoint x: 315, endPoint y: 290, distance: 15.2
click at [315, 290] on textarea "n/a" at bounding box center [402, 301] width 178 height 42
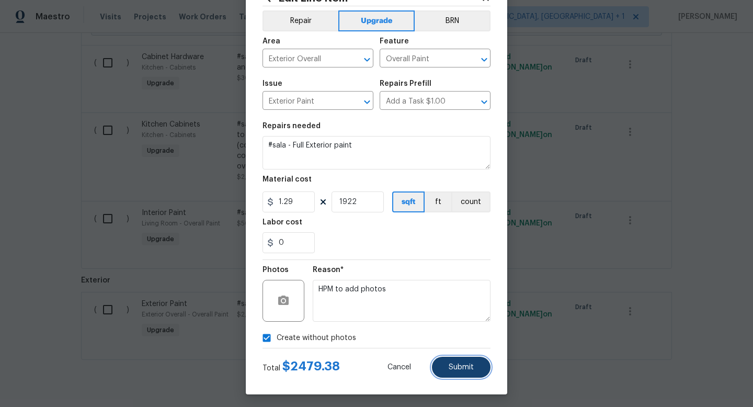
click at [445, 368] on button "Submit" at bounding box center [461, 367] width 59 height 21
type textarea "n/a"
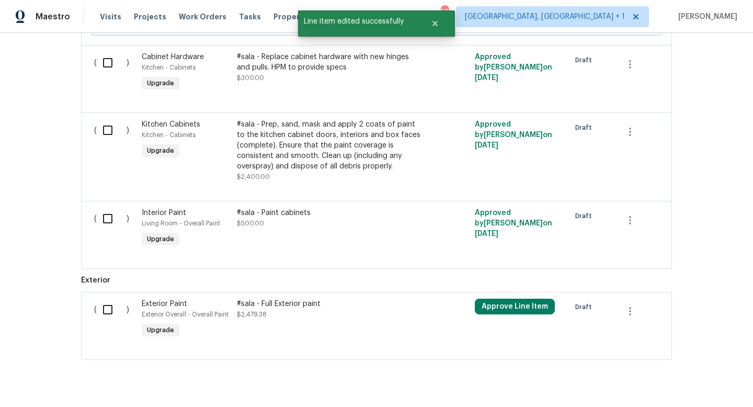
scroll to position [0, 0]
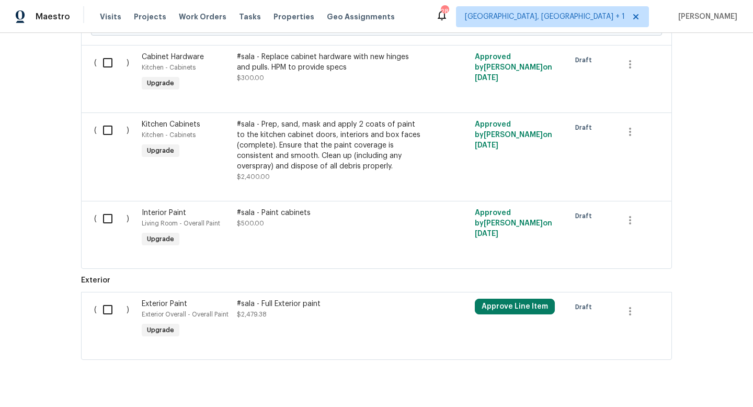
click at [293, 152] on div "#sala - Prep, sand, mask and apply 2 coats of paint to the kitchen cabinet door…" at bounding box center [329, 145] width 184 height 52
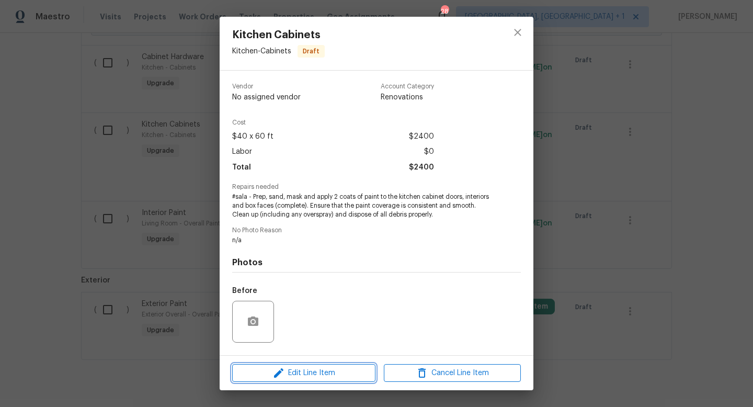
click at [292, 374] on span "Edit Line Item" at bounding box center [303, 373] width 137 height 13
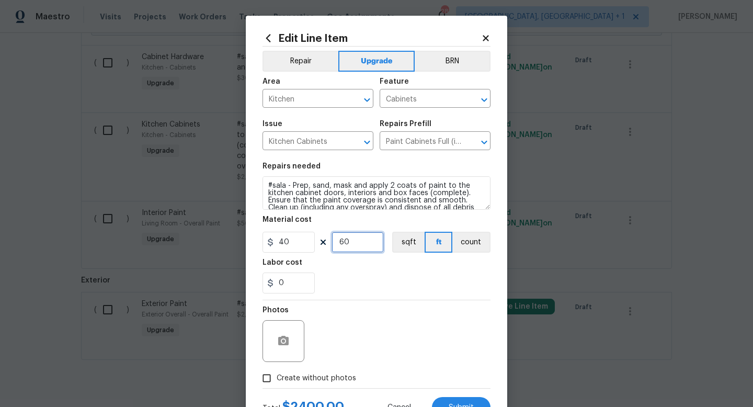
drag, startPoint x: 353, startPoint y: 241, endPoint x: 335, endPoint y: 241, distance: 18.8
click at [335, 241] on input "60" at bounding box center [358, 242] width 52 height 21
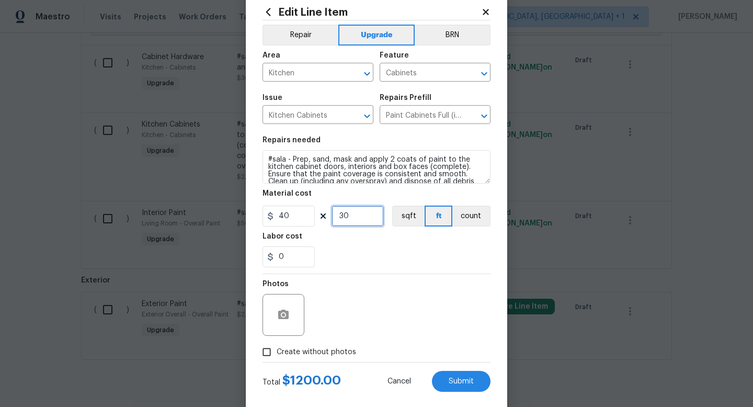
scroll to position [27, 0]
type input "30"
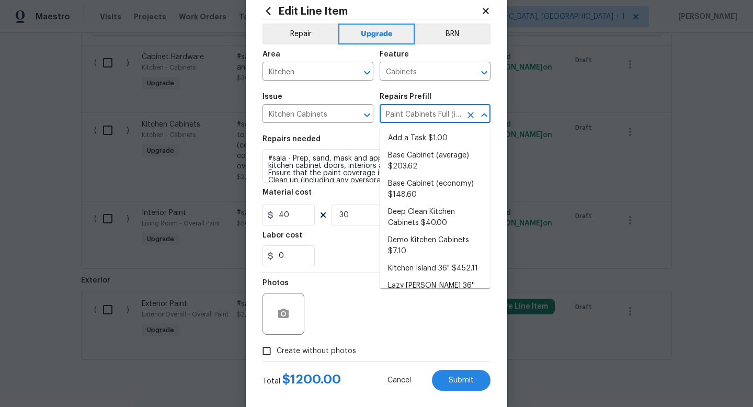
click at [438, 115] on input "Paint Cabinets Full (inside & out) $40.00" at bounding box center [421, 115] width 82 height 16
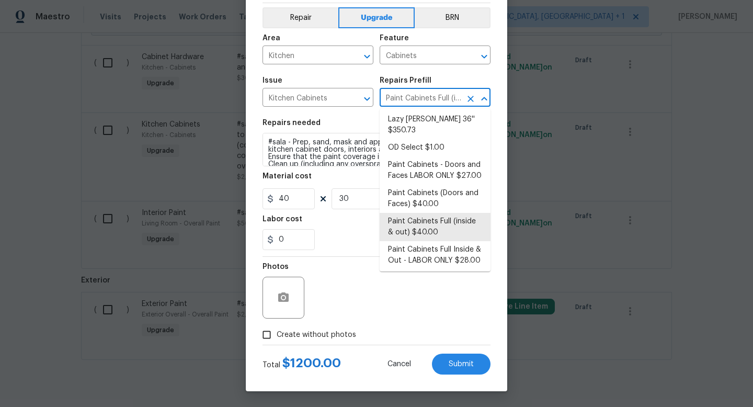
scroll to position [153, 0]
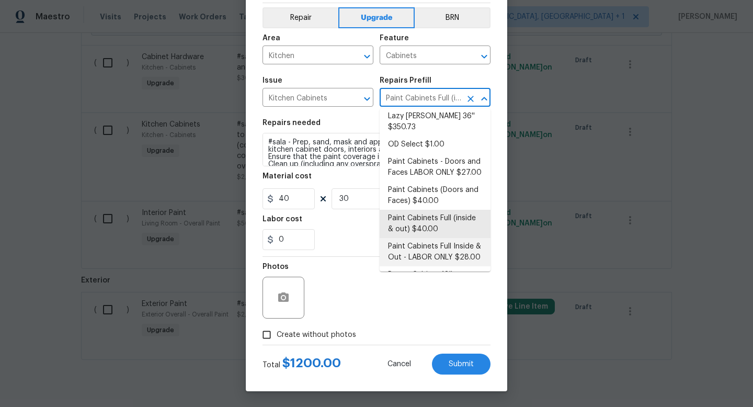
click at [435, 238] on li "Paint Cabinets Full Inside & Out - LABOR ONLY $28.00" at bounding box center [435, 252] width 111 height 28
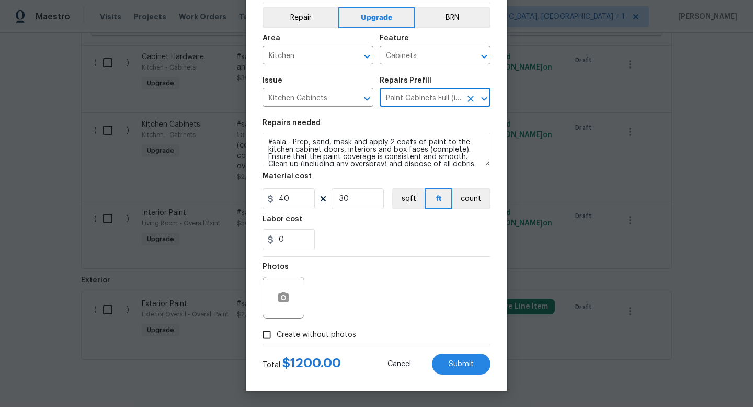
type input "Paint Cabinets Full Inside & Out - LABOR ONLY $28.00"
type textarea "Prep, sand, mask and apply 2 coats of paint to the kitchen cabinet doors, inter…"
type input "28"
click at [271, 335] on input "Create without photos" at bounding box center [267, 335] width 20 height 20
checkbox input "true"
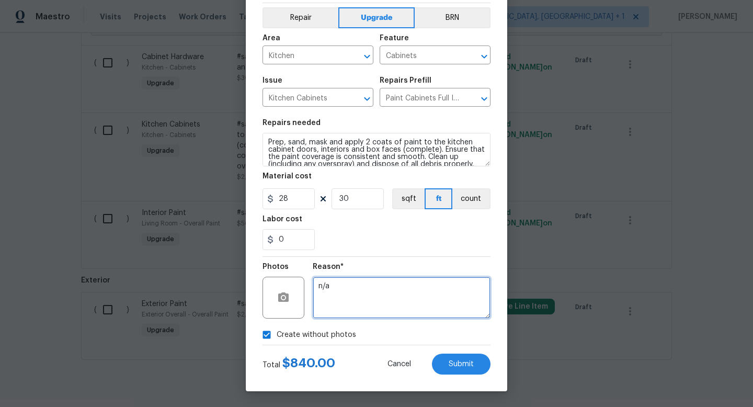
click at [350, 309] on textarea "n/a" at bounding box center [402, 298] width 178 height 42
type textarea "HPM to add photos"
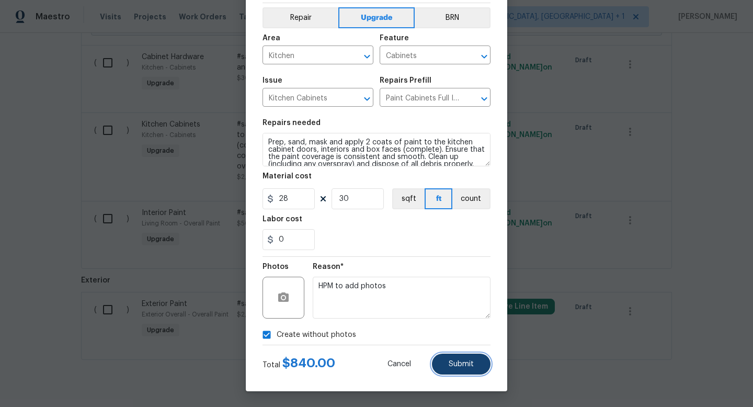
click at [446, 359] on button "Submit" at bounding box center [461, 363] width 59 height 21
type textarea "#sala - Prep, sand, mask and apply 2 coats of paint to the kitchen cabinet door…"
type input "40"
type input "60"
type textarea "n/a"
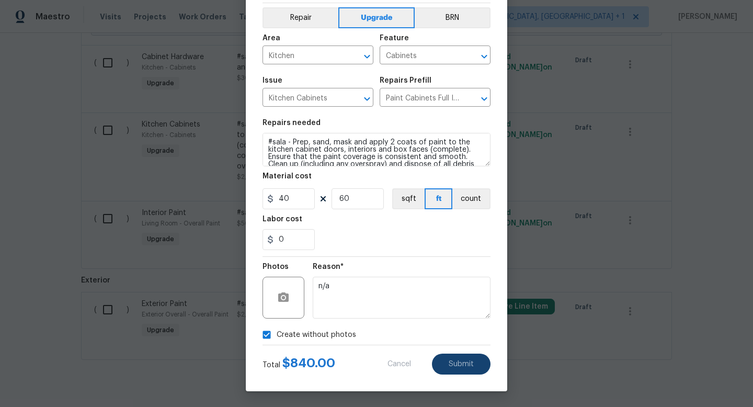
type textarea "Prep, sand, mask and apply 2 coats of paint to the kitchen cabinet doors, inter…"
type input "28"
type input "30"
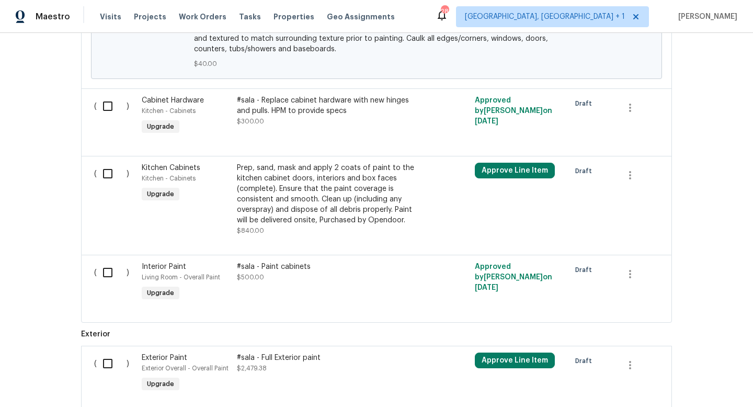
scroll to position [969, 0]
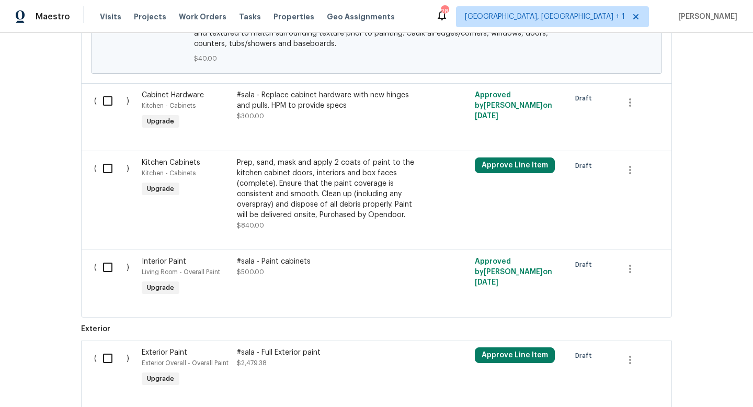
click at [304, 261] on div "#sala - Paint cabinets" at bounding box center [329, 261] width 184 height 10
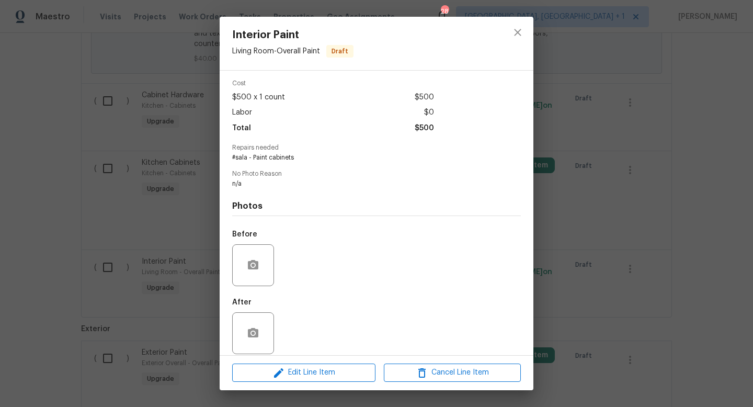
scroll to position [49, 0]
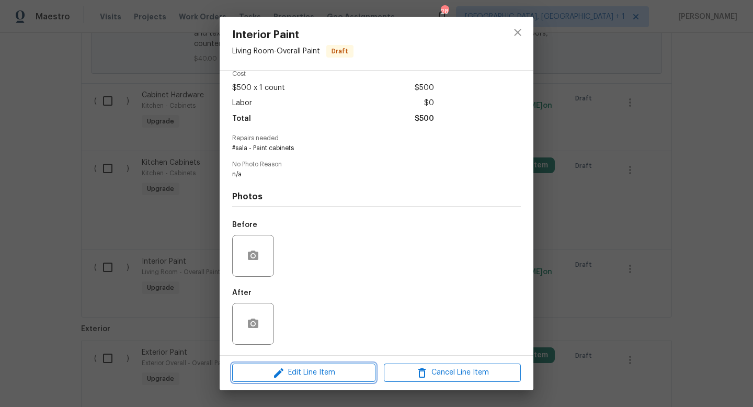
click at [306, 372] on span "Edit Line Item" at bounding box center [303, 372] width 137 height 13
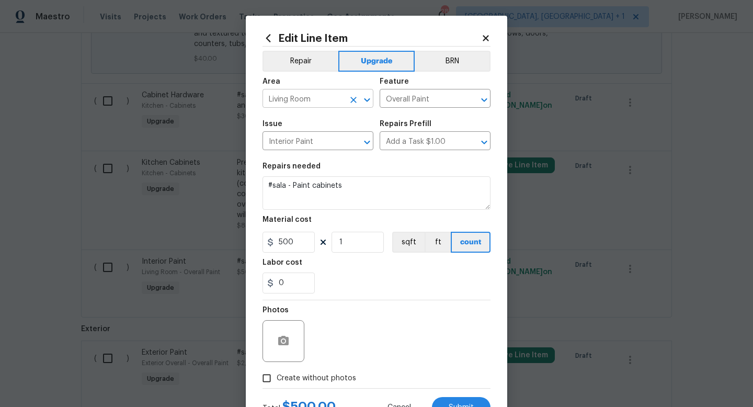
click at [368, 100] on icon "Open" at bounding box center [367, 100] width 6 height 4
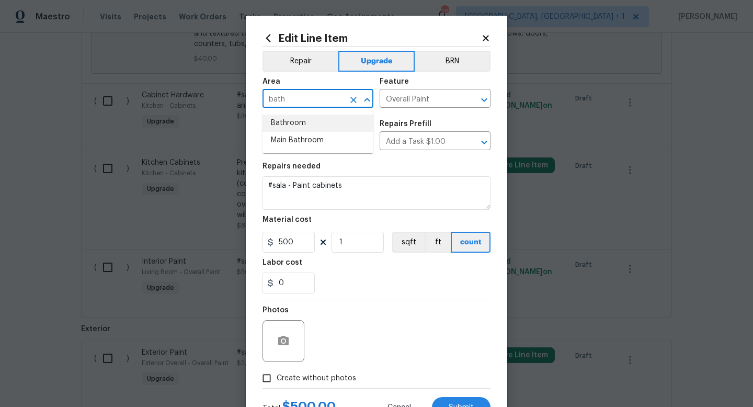
click at [315, 125] on li "Bathroom" at bounding box center [317, 123] width 111 height 17
type input "Bathroom"
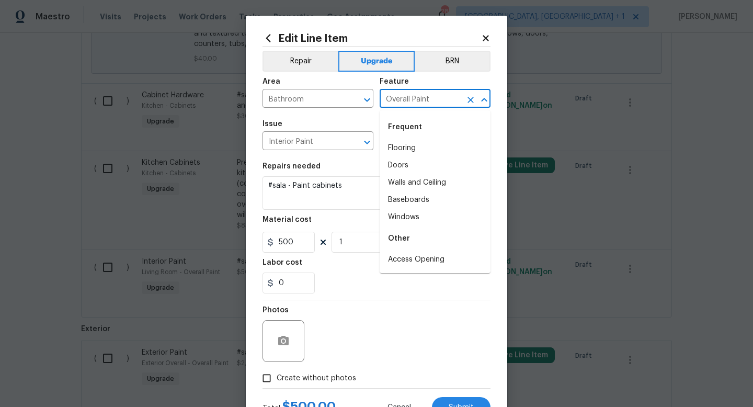
click at [409, 98] on input "Overall Paint" at bounding box center [421, 100] width 82 height 16
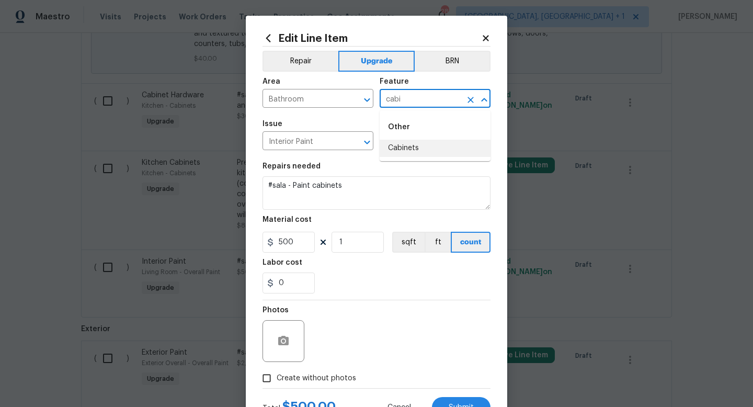
click at [409, 142] on li "Cabinets" at bounding box center [435, 148] width 111 height 17
type input "Cabinets"
click at [330, 138] on input "Interior Paint" at bounding box center [303, 142] width 82 height 16
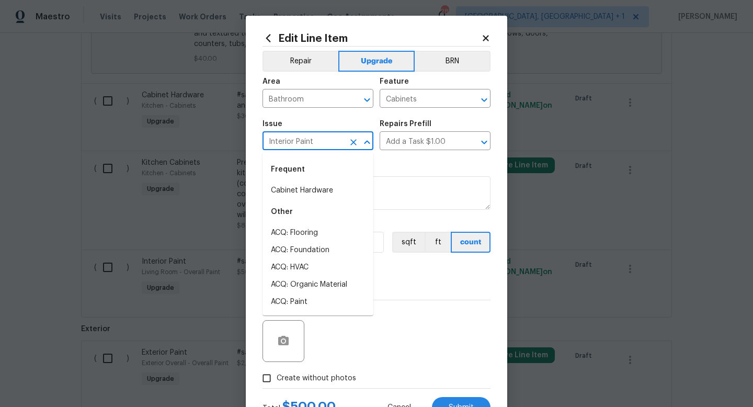
click at [330, 138] on input "Interior Paint" at bounding box center [303, 142] width 82 height 16
click at [305, 231] on li "Bathroom Cabinets" at bounding box center [317, 232] width 111 height 17
type input "Bathroom Cabinets"
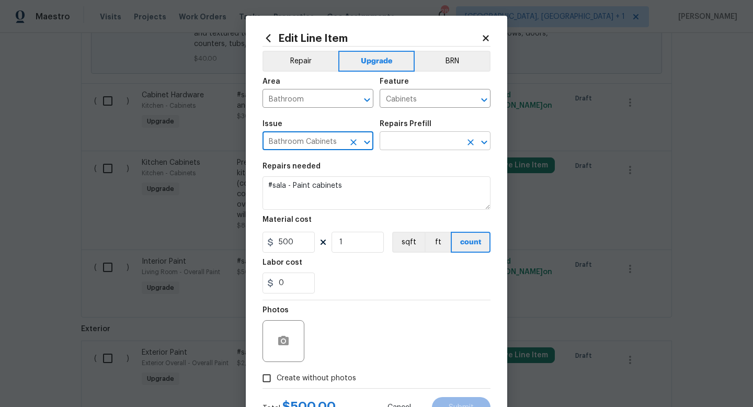
type input "Bathroom Cabinets"
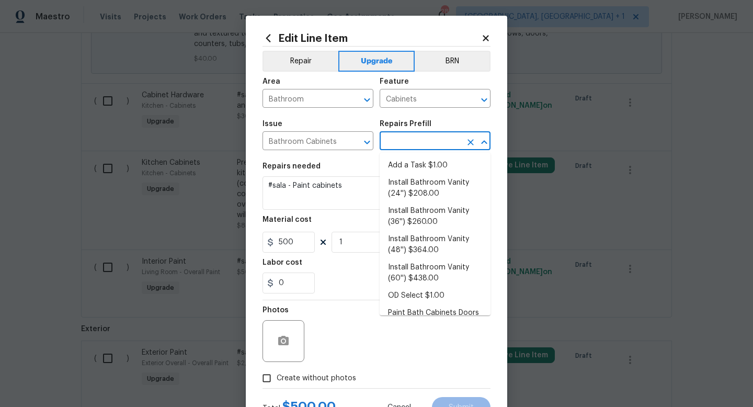
click at [416, 147] on input "text" at bounding box center [421, 142] width 82 height 16
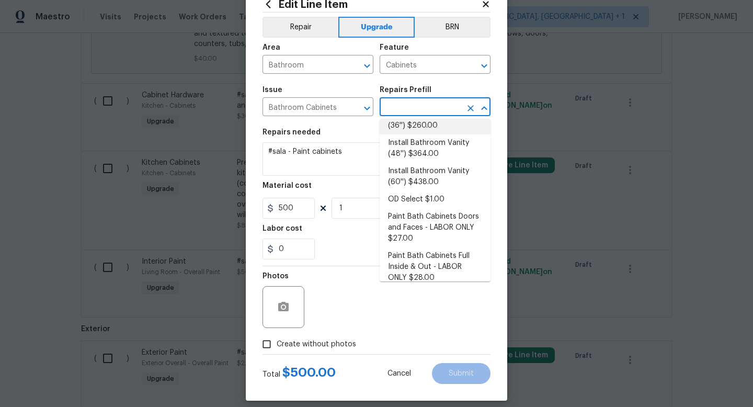
scroll to position [63, 0]
click at [437, 254] on li "Paint Bath Cabinets Full Inside & Out - LABOR ONLY $28.00" at bounding box center [435, 266] width 111 height 39
type input "Paint Bath Cabinets Full Inside & Out - LABOR ONLY $28.00"
type textarea "Prep, sand, mask and apply 2 coats of paint to the bathroom cabinet doors, inte…"
type input "28"
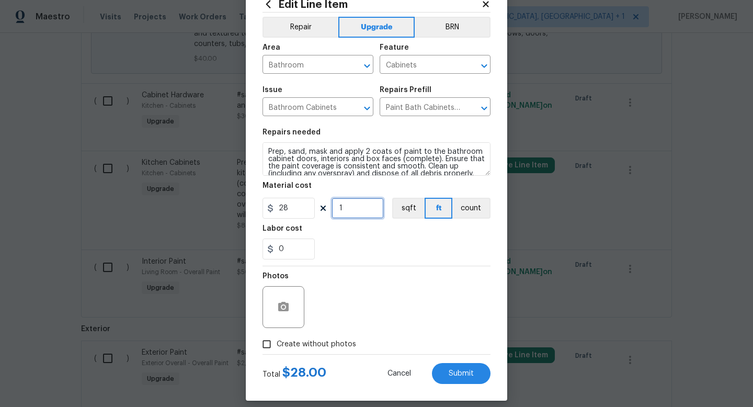
drag, startPoint x: 356, startPoint y: 210, endPoint x: 323, endPoint y: 207, distance: 32.6
click at [323, 207] on div "28 1 sqft ft count" at bounding box center [376, 208] width 228 height 21
type input "16"
click at [465, 374] on span "Submit" at bounding box center [461, 374] width 25 height 8
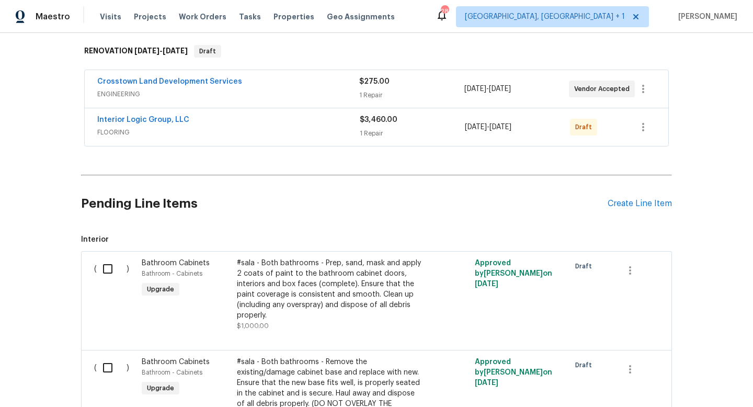
scroll to position [969, 0]
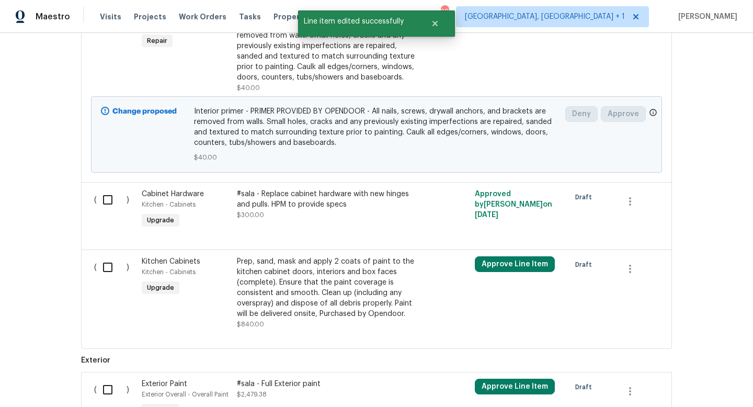
click at [313, 306] on div "Prep, sand, mask and apply 2 coats of paint to the kitchen cabinet doors, inter…" at bounding box center [329, 287] width 184 height 63
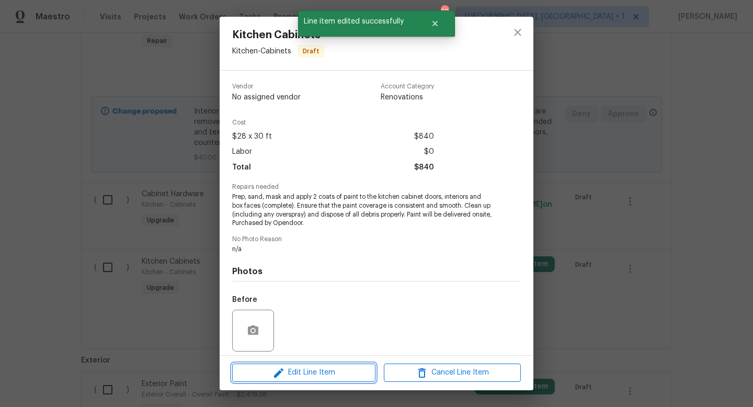
click at [307, 368] on span "Edit Line Item" at bounding box center [303, 372] width 137 height 13
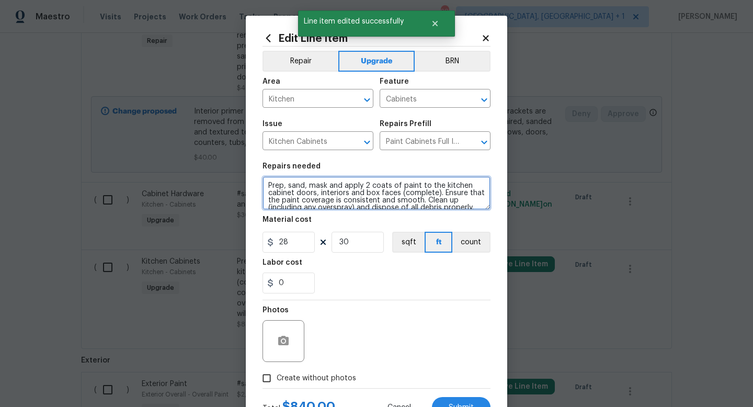
click at [266, 182] on textarea "Prep, sand, mask and apply 2 coats of paint to the kitchen cabinet doors, inter…" at bounding box center [376, 192] width 228 height 33
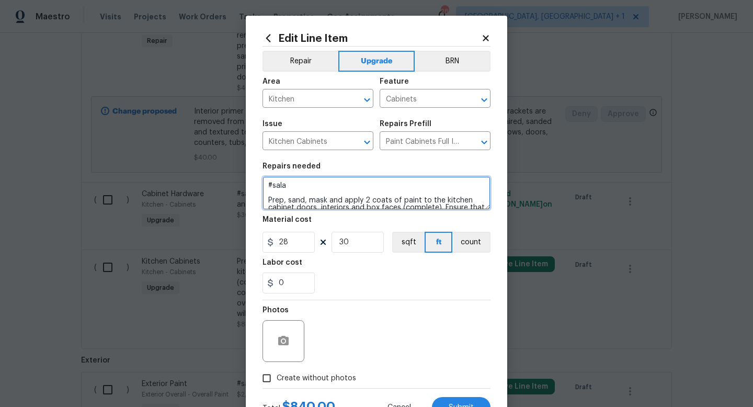
scroll to position [44, 0]
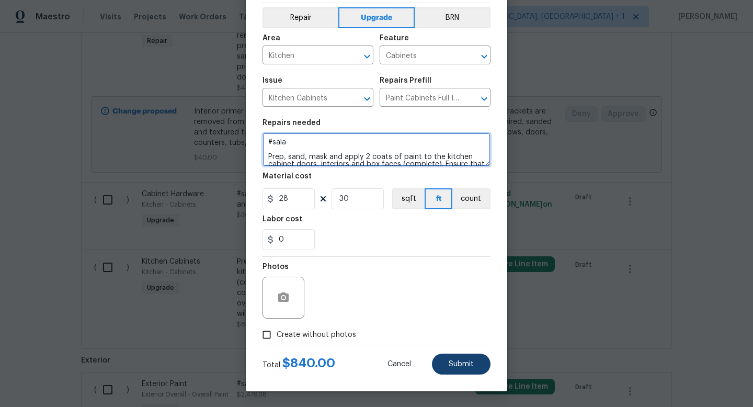
type textarea "#sala Prep, sand, mask and apply 2 coats of paint to the kitchen cabinet doors,…"
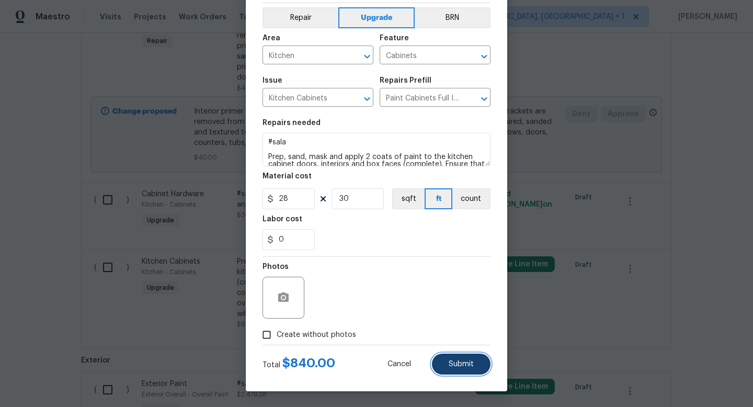
click at [455, 365] on span "Submit" at bounding box center [461, 364] width 25 height 8
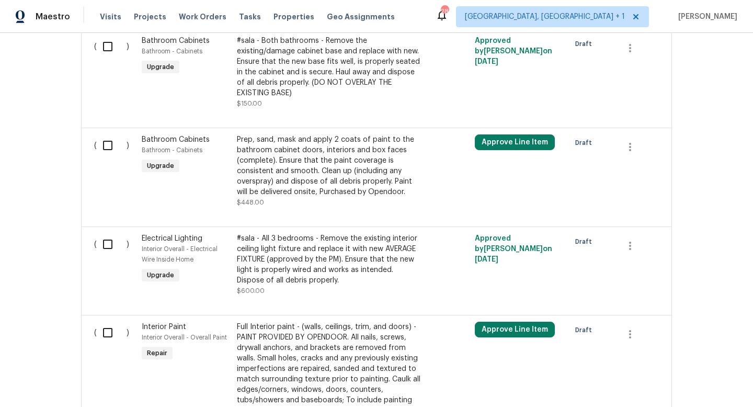
scroll to position [483, 0]
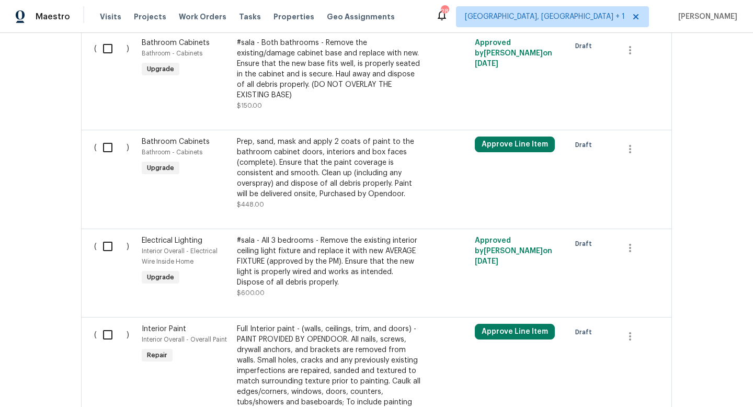
click at [273, 173] on div "Prep, sand, mask and apply 2 coats of paint to the bathroom cabinet doors, inte…" at bounding box center [329, 167] width 184 height 63
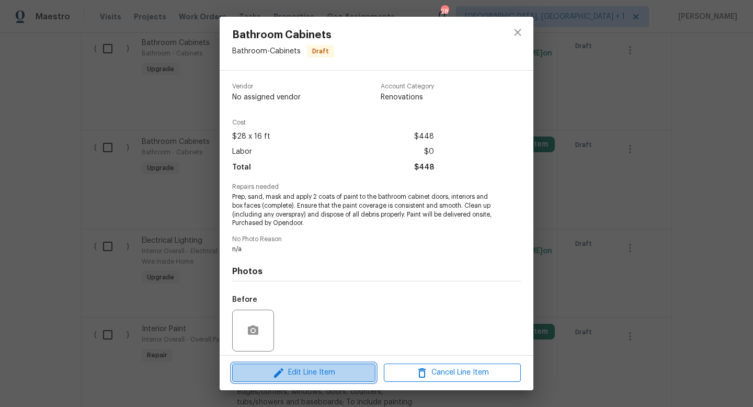
click at [283, 370] on icon "button" at bounding box center [278, 372] width 9 height 9
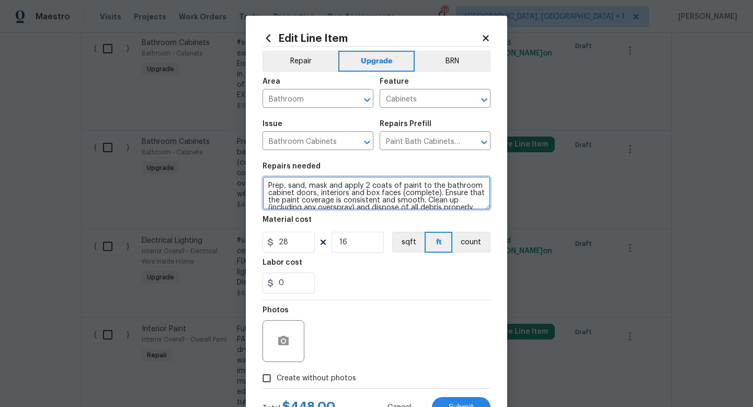
click at [269, 184] on textarea "Prep, sand, mask and apply 2 coats of paint to the bathroom cabinet doors, inte…" at bounding box center [376, 192] width 228 height 33
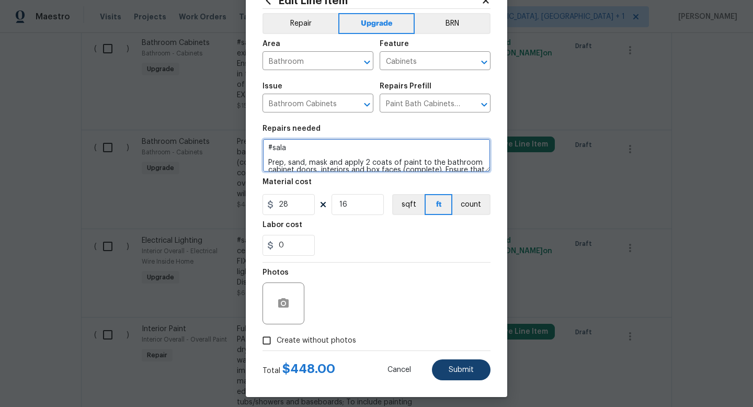
type textarea "#sala Prep, sand, mask and apply 2 coats of paint to the bathroom cabinet doors…"
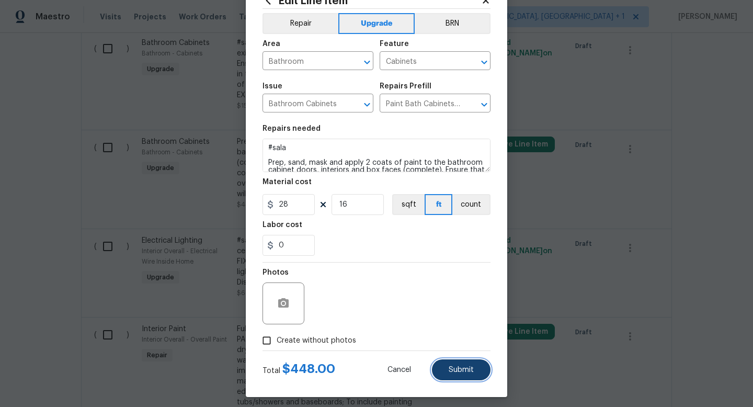
click at [443, 367] on button "Submit" at bounding box center [461, 369] width 59 height 21
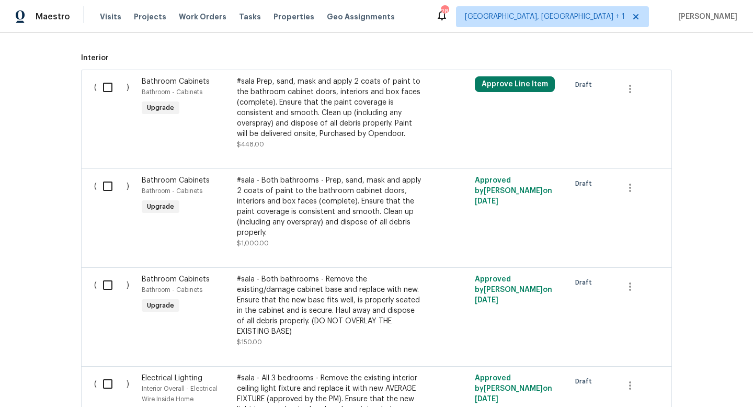
scroll to position [342, 0]
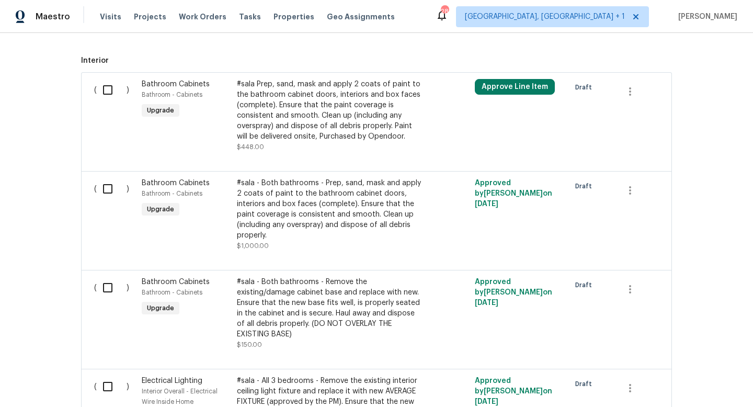
click at [336, 115] on div "#sala Prep, sand, mask and apply 2 coats of paint to the bathroom cabinet doors…" at bounding box center [329, 110] width 184 height 63
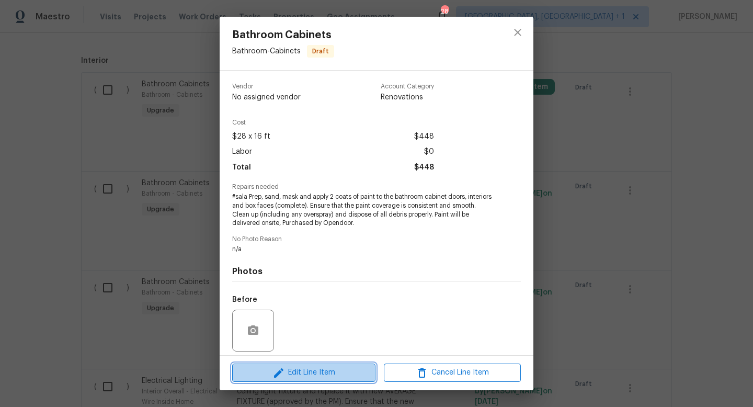
click at [307, 369] on span "Edit Line Item" at bounding box center [303, 372] width 137 height 13
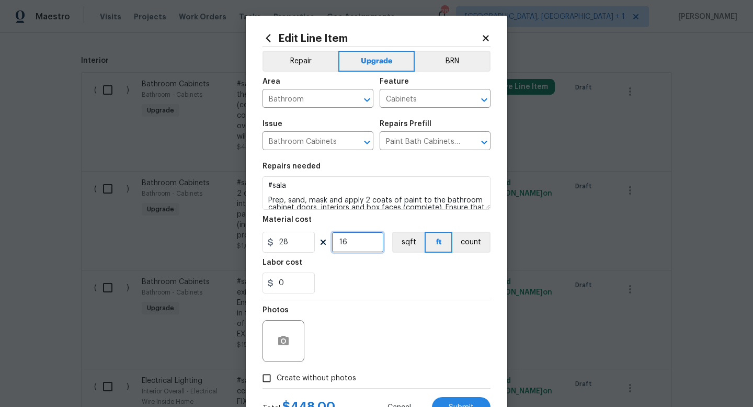
drag, startPoint x: 353, startPoint y: 249, endPoint x: 336, endPoint y: 248, distance: 17.3
click at [336, 248] on input "16" at bounding box center [358, 242] width 52 height 21
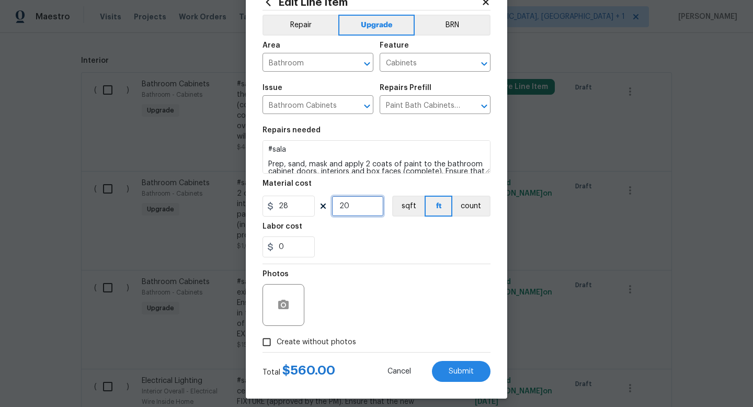
scroll to position [44, 0]
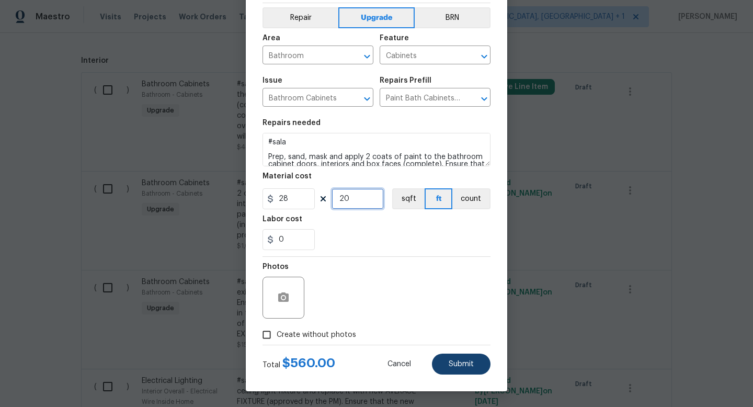
type input "20"
click at [442, 362] on button "Submit" at bounding box center [461, 363] width 59 height 21
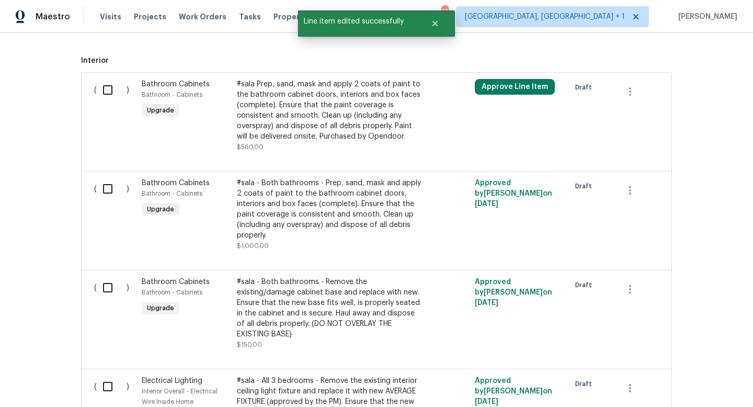
scroll to position [0, 0]
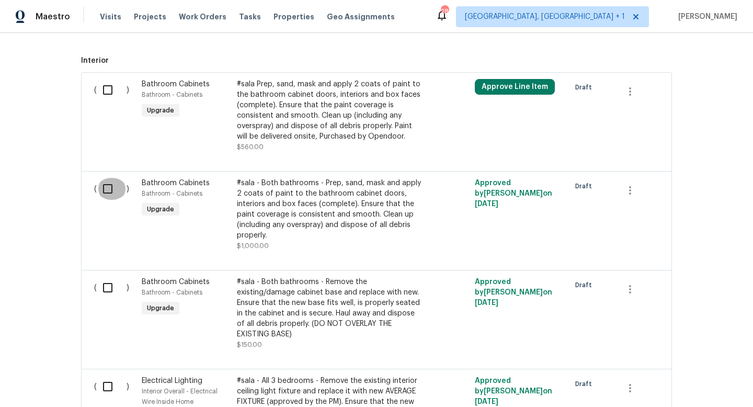
click at [106, 190] on input "checkbox" at bounding box center [112, 189] width 30 height 22
checkbox input "true"
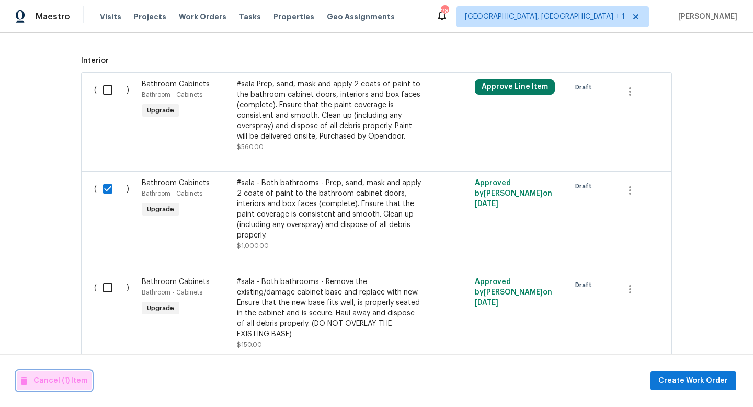
click at [76, 381] on span "Cancel (1) Item" at bounding box center [54, 380] width 66 height 13
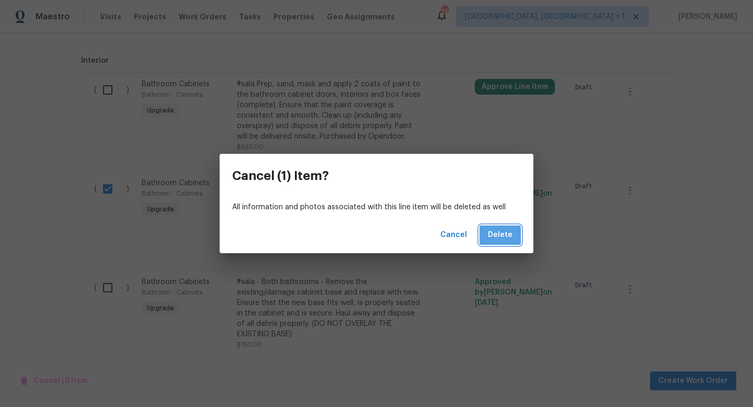
click at [505, 227] on button "Delete" at bounding box center [499, 234] width 41 height 19
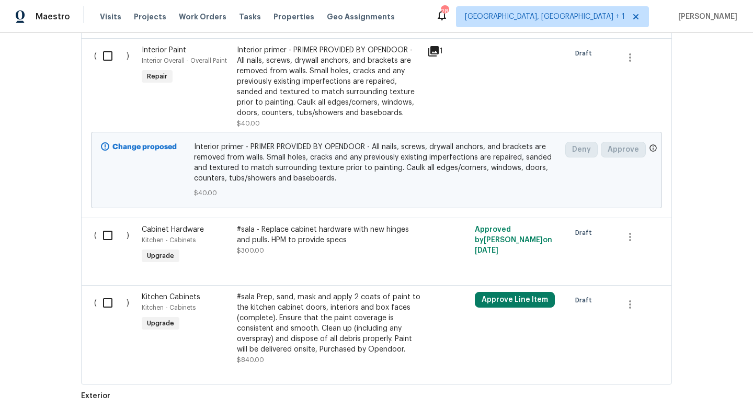
scroll to position [976, 0]
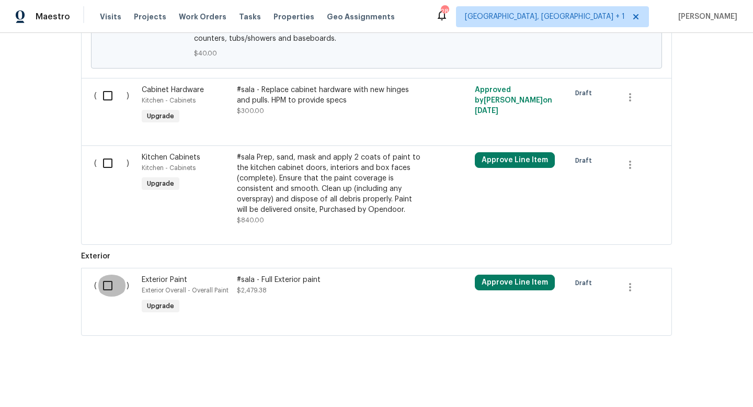
click at [108, 288] on input "checkbox" at bounding box center [112, 286] width 30 height 22
checkbox input "true"
click at [110, 164] on input "checkbox" at bounding box center [112, 163] width 30 height 22
checkbox input "true"
